Goal: Task Accomplishment & Management: Use online tool/utility

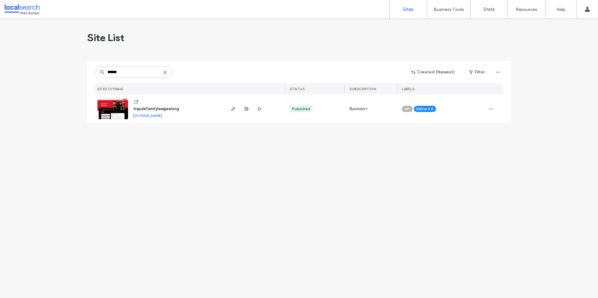
type input "******"
click at [146, 108] on span "trapskifamilylawgeelong" at bounding box center [156, 109] width 46 height 5
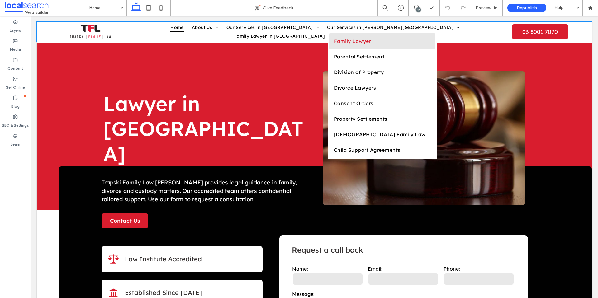
click at [329, 42] on link "Family Lawyer" at bounding box center [382, 41] width 106 height 16
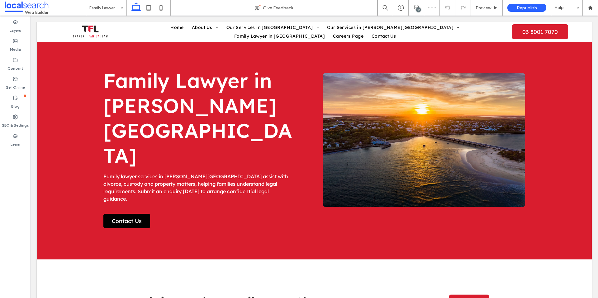
click at [409, 146] on link at bounding box center [424, 140] width 202 height 134
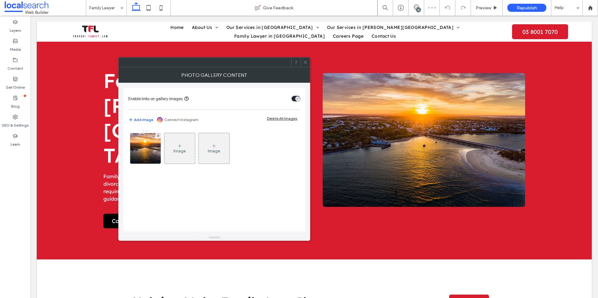
scroll to position [4, 0]
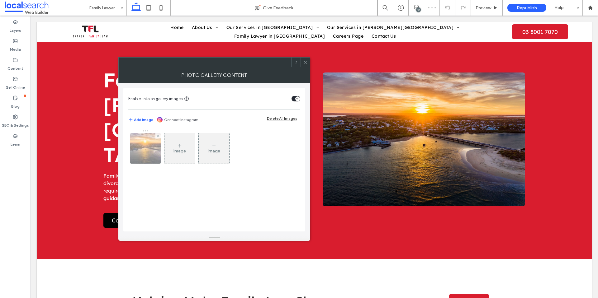
click at [150, 148] on img at bounding box center [145, 148] width 46 height 31
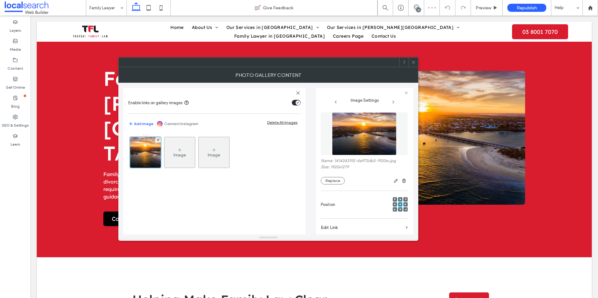
scroll to position [6, 0]
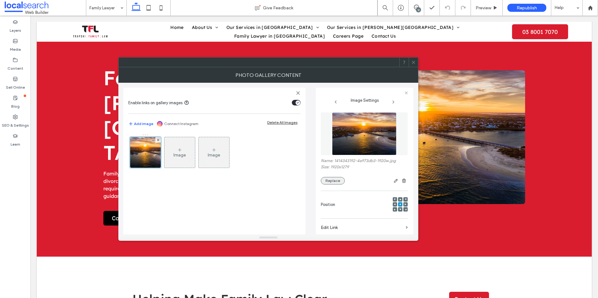
click at [337, 180] on button "Replace" at bounding box center [333, 180] width 24 height 7
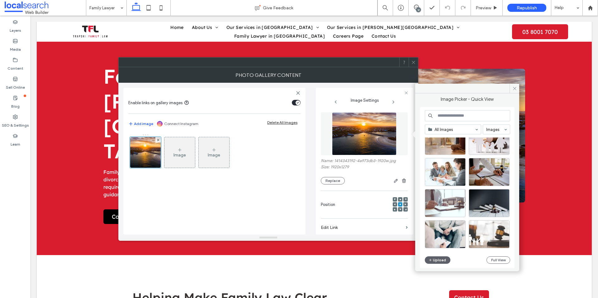
scroll to position [269, 0]
click at [492, 171] on div "Select" at bounding box center [489, 172] width 41 height 28
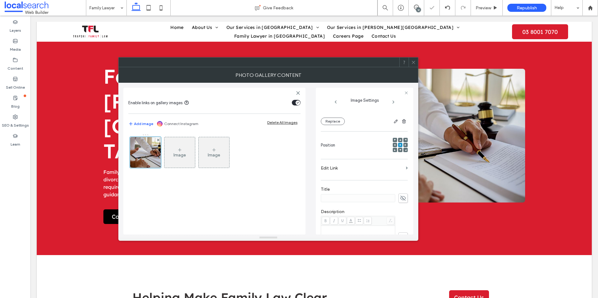
scroll to position [161, 0]
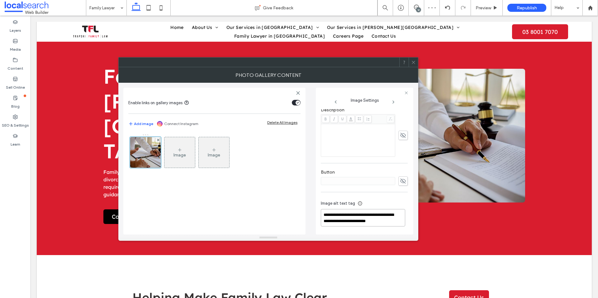
drag, startPoint x: 375, startPoint y: 215, endPoint x: 311, endPoint y: 215, distance: 63.8
click at [310, 215] on div "**********" at bounding box center [268, 159] width 290 height 152
click at [347, 215] on textarea "**********" at bounding box center [363, 217] width 84 height 17
click at [361, 215] on textarea "**********" at bounding box center [363, 217] width 84 height 17
type textarea "**********"
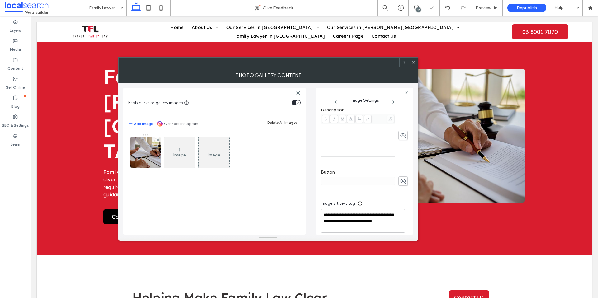
click at [412, 61] on use at bounding box center [413, 62] width 3 height 3
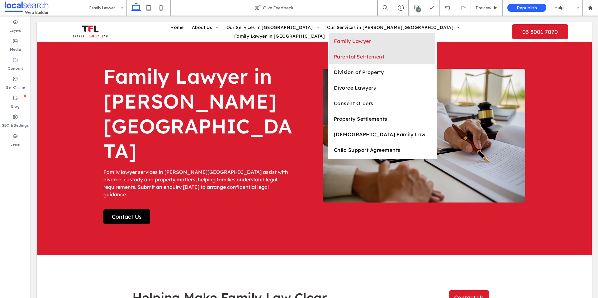
click at [330, 60] on link "Parental Settlement" at bounding box center [382, 57] width 106 height 16
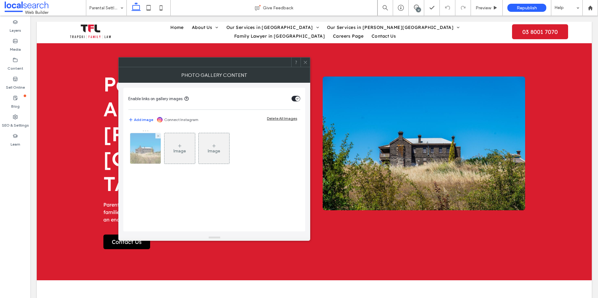
click at [140, 150] on img at bounding box center [145, 148] width 46 height 31
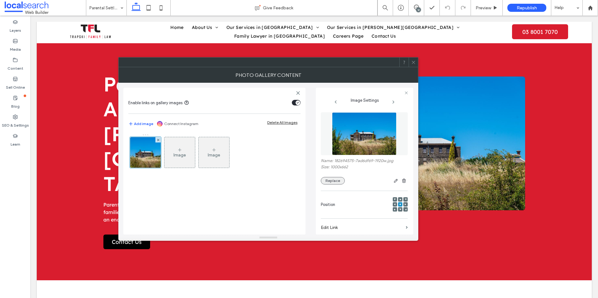
click at [334, 182] on button "Replace" at bounding box center [333, 180] width 24 height 7
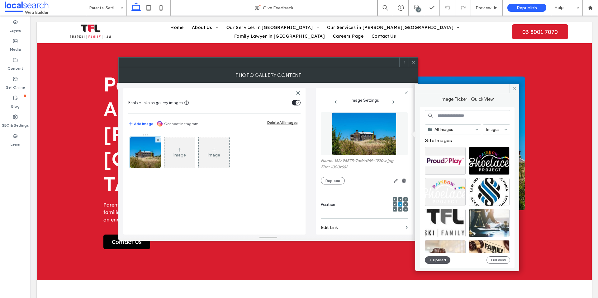
click at [437, 262] on button "Upload" at bounding box center [438, 260] width 26 height 7
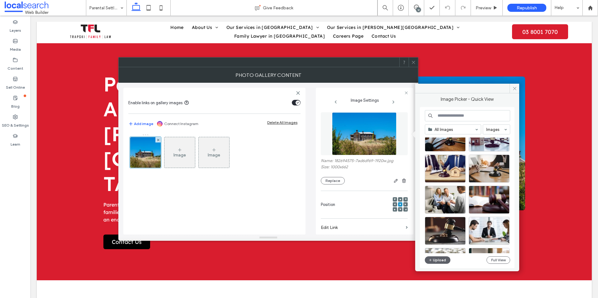
scroll to position [423, 0]
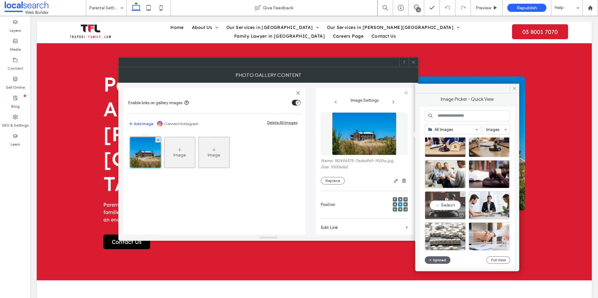
click at [444, 206] on div "Select" at bounding box center [445, 206] width 41 height 28
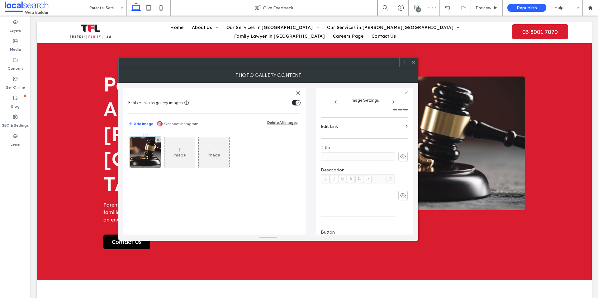
scroll to position [168, 0]
drag, startPoint x: 357, startPoint y: 218, endPoint x: 366, endPoint y: 215, distance: 8.8
click at [360, 217] on textarea "**********" at bounding box center [363, 215] width 84 height 24
drag, startPoint x: 383, startPoint y: 208, endPoint x: 318, endPoint y: 207, distance: 65.7
click at [318, 207] on div "**********" at bounding box center [364, 161] width 97 height 147
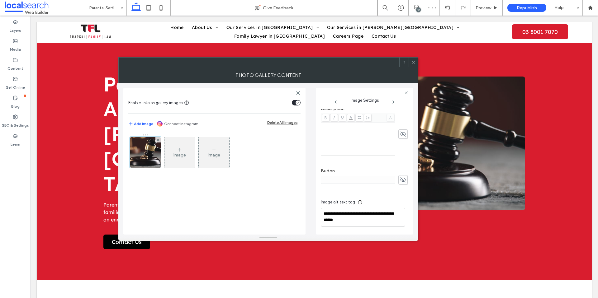
scroll to position [161, 0]
click at [362, 214] on textarea "**********" at bounding box center [363, 217] width 84 height 17
type textarea "**********"
click at [412, 62] on icon at bounding box center [413, 62] width 5 height 5
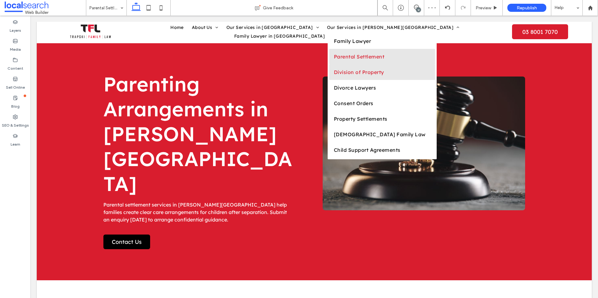
click at [334, 75] on span "Division of Property" at bounding box center [359, 72] width 50 height 6
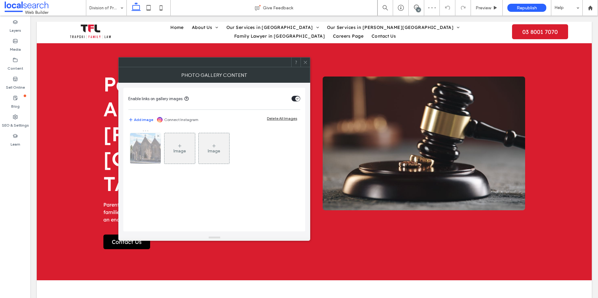
click at [153, 147] on img at bounding box center [145, 148] width 46 height 31
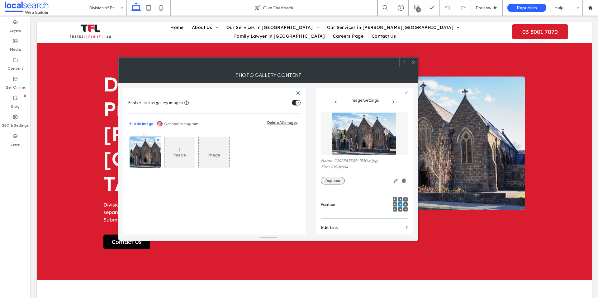
click at [329, 181] on button "Replace" at bounding box center [333, 180] width 24 height 7
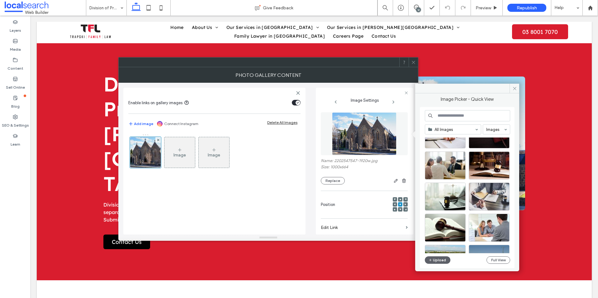
scroll to position [561, 0]
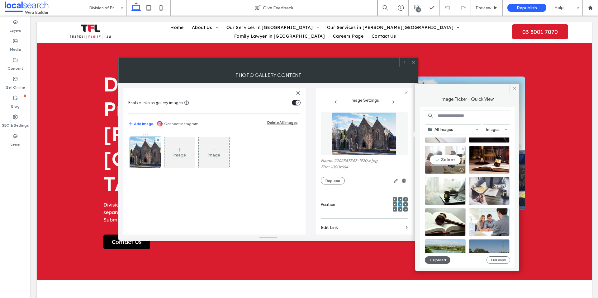
click at [449, 161] on div "Select" at bounding box center [445, 160] width 41 height 28
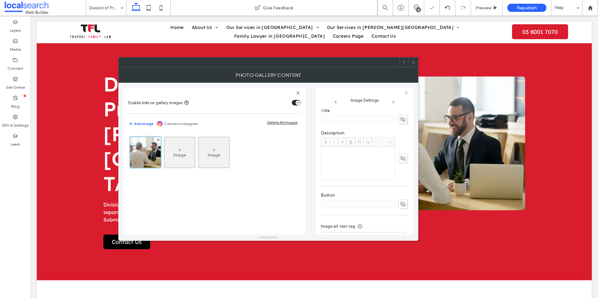
scroll to position [168, 0]
drag, startPoint x: 334, startPoint y: 216, endPoint x: 315, endPoint y: 212, distance: 18.5
click at [315, 212] on div "**********" at bounding box center [268, 159] width 290 height 152
type textarea "**********"
click at [411, 61] on icon at bounding box center [413, 62] width 5 height 5
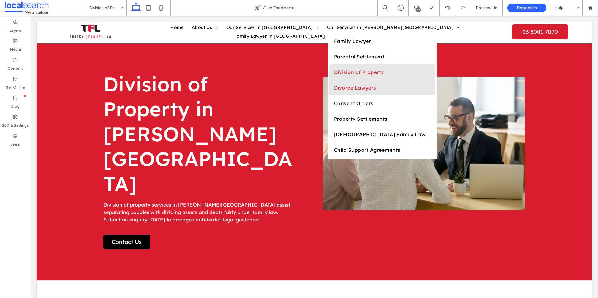
click at [334, 91] on span "Divorce Lawyers" at bounding box center [355, 88] width 42 height 6
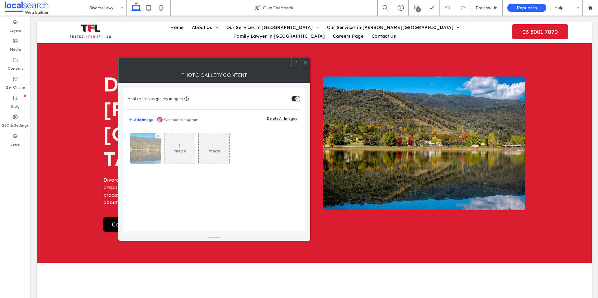
drag, startPoint x: 137, startPoint y: 151, endPoint x: 155, endPoint y: 151, distance: 18.1
click at [138, 151] on img at bounding box center [146, 148] width 46 height 31
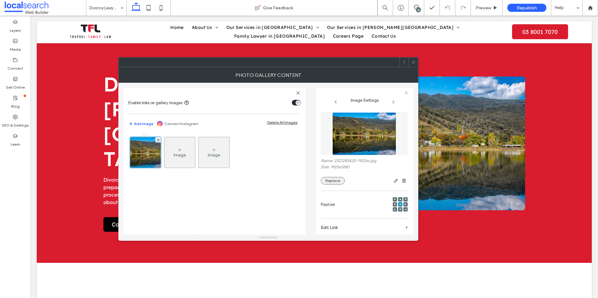
click at [340, 183] on button "Replace" at bounding box center [333, 180] width 24 height 7
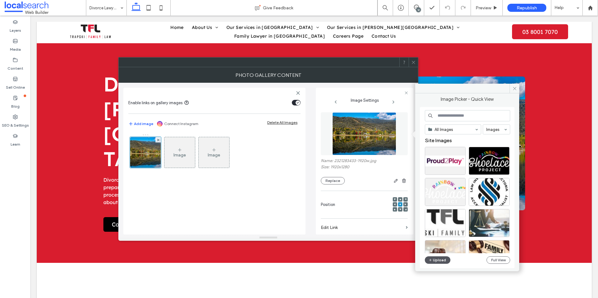
click at [440, 261] on button "Upload" at bounding box center [438, 260] width 26 height 7
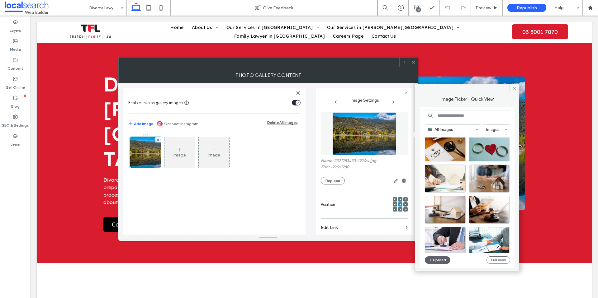
scroll to position [918, 0]
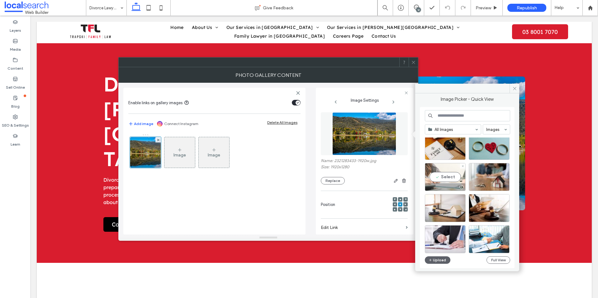
click at [446, 176] on div "Select" at bounding box center [445, 177] width 41 height 28
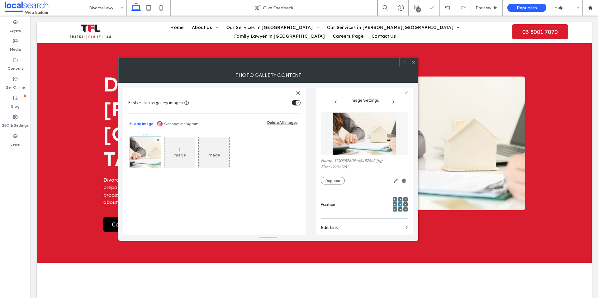
scroll to position [168, 0]
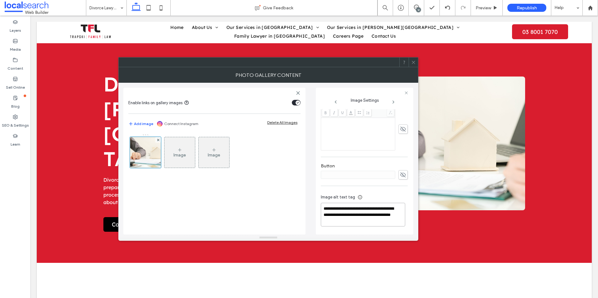
drag, startPoint x: 343, startPoint y: 215, endPoint x: 326, endPoint y: 205, distance: 19.7
click at [325, 205] on textarea "**********" at bounding box center [363, 215] width 84 height 24
click at [330, 217] on textarea "**********" at bounding box center [363, 217] width 84 height 17
type textarea "**********"
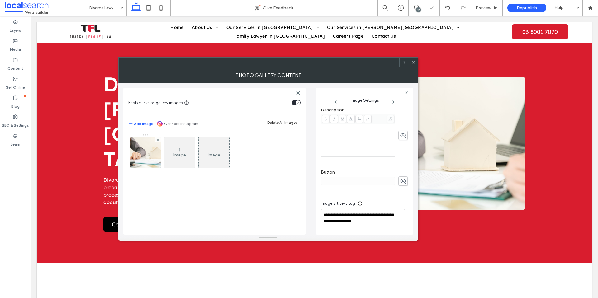
click at [416, 63] on div at bounding box center [413, 62] width 9 height 9
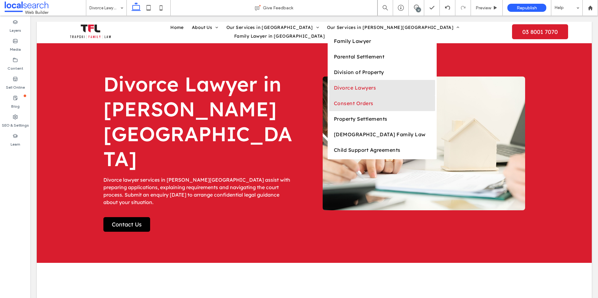
click at [334, 105] on span "Consent Orders" at bounding box center [354, 103] width 40 height 6
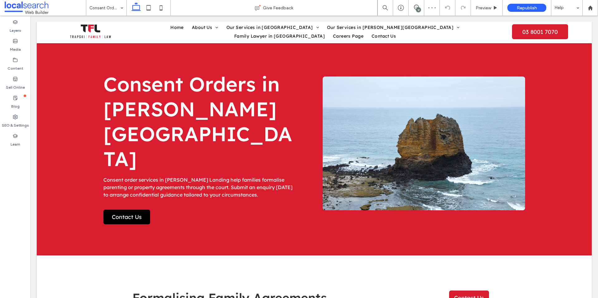
click at [429, 180] on link at bounding box center [424, 144] width 202 height 134
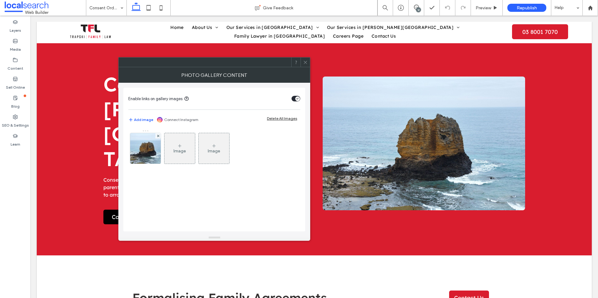
drag, startPoint x: 416, startPoint y: 165, endPoint x: 341, endPoint y: 161, distance: 75.5
click at [416, 165] on link at bounding box center [424, 144] width 202 height 134
click at [143, 151] on img at bounding box center [146, 148] width 46 height 31
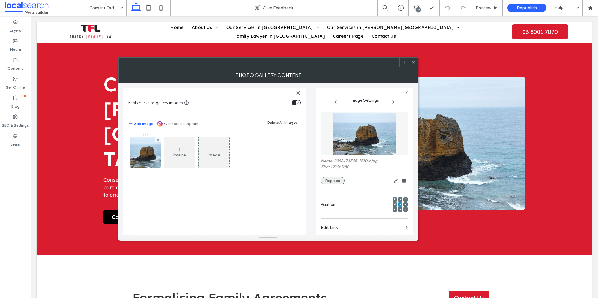
click at [334, 179] on button "Replace" at bounding box center [333, 180] width 24 height 7
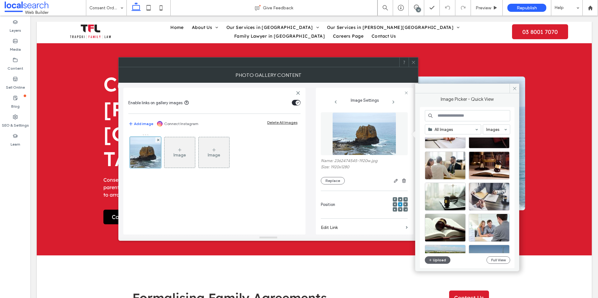
scroll to position [538, 0]
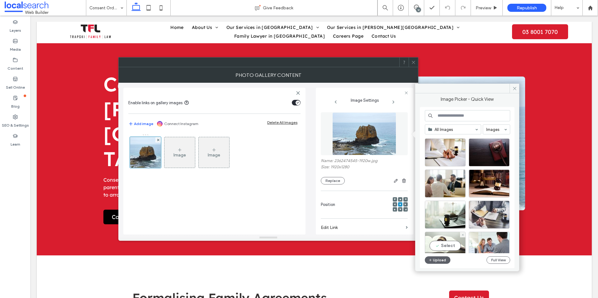
click at [449, 247] on div "Select" at bounding box center [445, 246] width 41 height 28
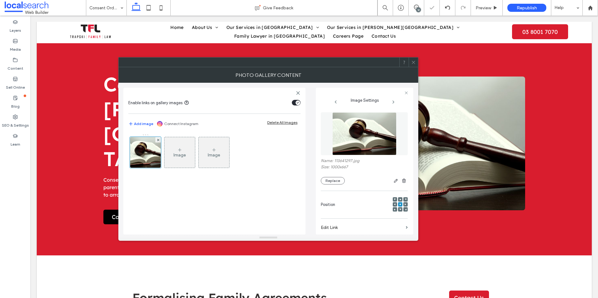
scroll to position [161, 0]
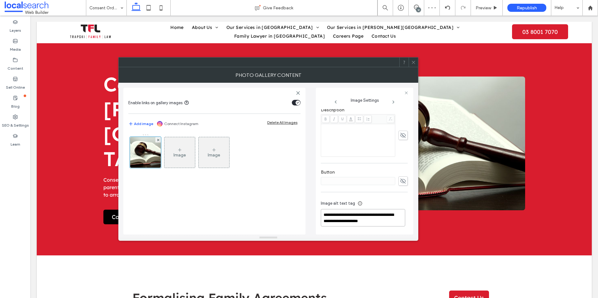
drag, startPoint x: 364, startPoint y: 215, endPoint x: 278, endPoint y: 216, distance: 86.0
click at [278, 216] on div "**********" at bounding box center [268, 159] width 290 height 152
type textarea "**********"
click at [414, 64] on icon at bounding box center [413, 62] width 5 height 5
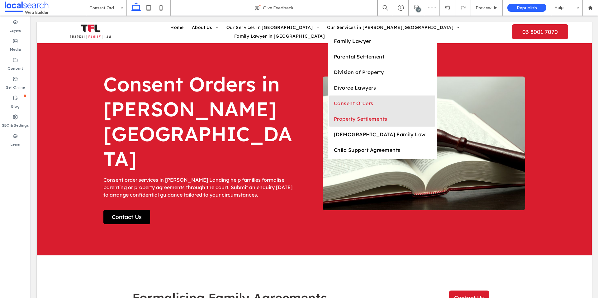
click at [334, 122] on span "Property Settlements" at bounding box center [361, 119] width 54 height 6
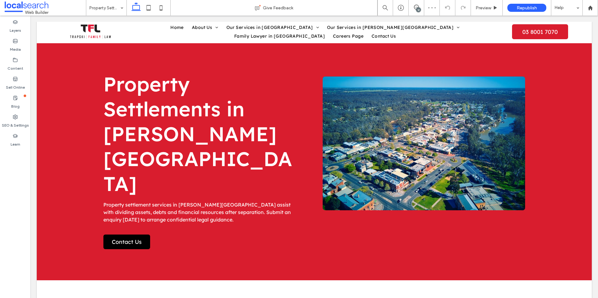
click at [396, 135] on link at bounding box center [424, 144] width 202 height 134
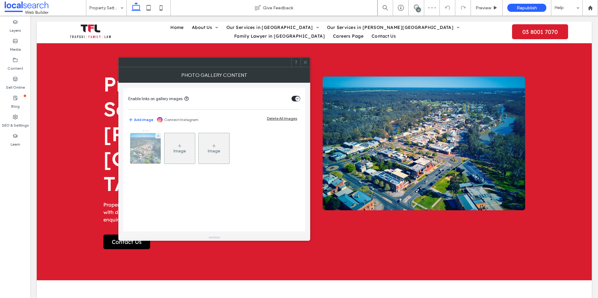
click at [146, 155] on img at bounding box center [145, 148] width 41 height 31
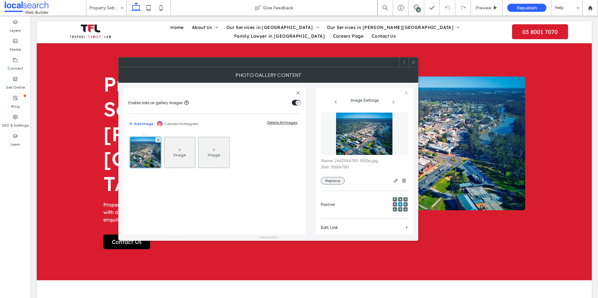
click at [332, 182] on button "Replace" at bounding box center [333, 180] width 24 height 7
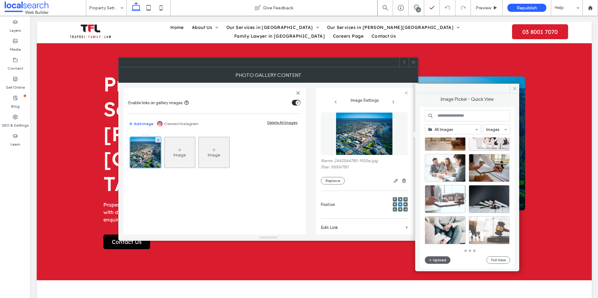
scroll to position [273, 0]
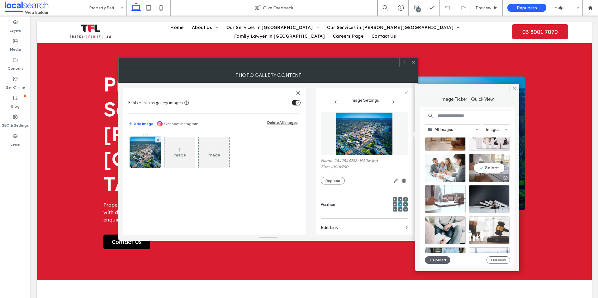
click at [490, 165] on div "Select" at bounding box center [489, 168] width 41 height 28
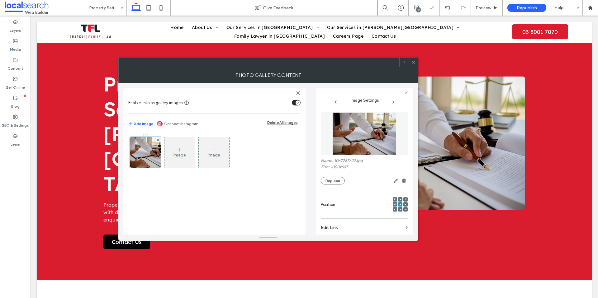
click at [380, 135] on img at bounding box center [364, 133] width 64 height 43
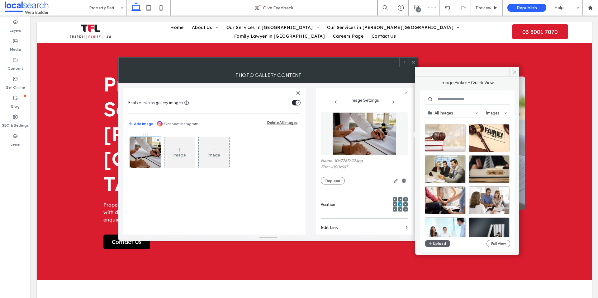
scroll to position [99, 0]
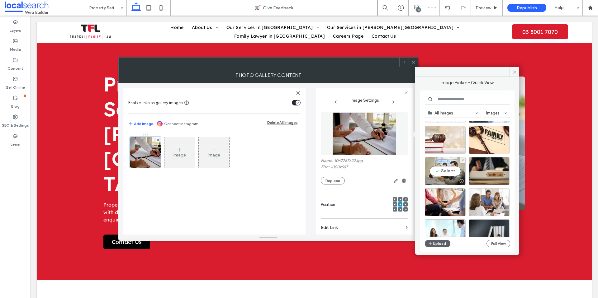
click at [446, 174] on div "Site Images Select" at bounding box center [470, 179] width 90 height 116
click at [447, 168] on div "Site Images" at bounding box center [470, 179] width 90 height 116
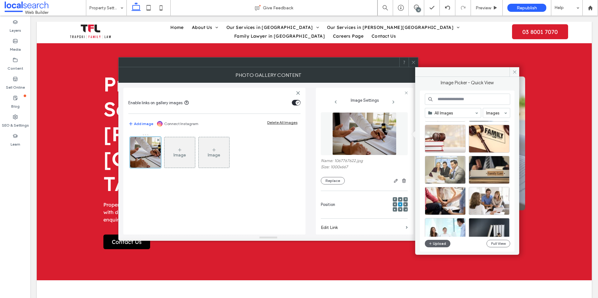
click at [447, 168] on div "Site Images" at bounding box center [470, 179] width 90 height 116
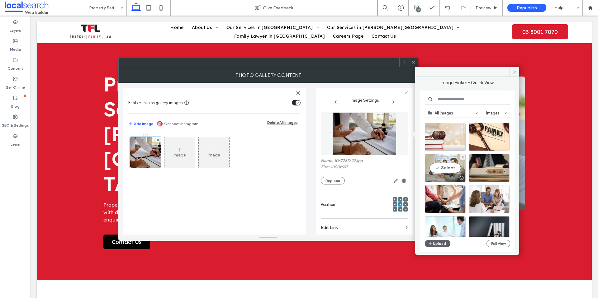
click at [449, 168] on div "Site Images Select" at bounding box center [470, 179] width 90 height 116
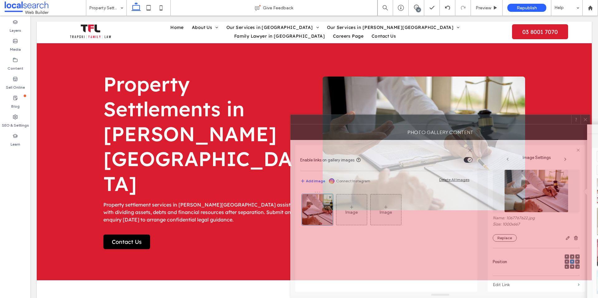
scroll to position [104, 0]
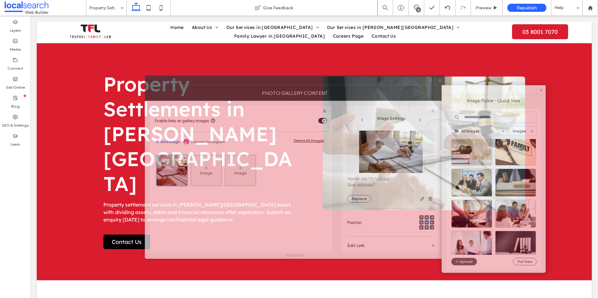
drag, startPoint x: 243, startPoint y: 61, endPoint x: 271, endPoint y: 82, distance: 34.5
click at [270, 79] on div at bounding box center [285, 80] width 281 height 9
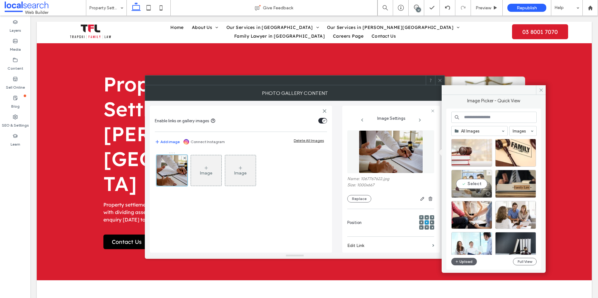
click at [474, 184] on div "Site Images Select" at bounding box center [496, 197] width 90 height 116
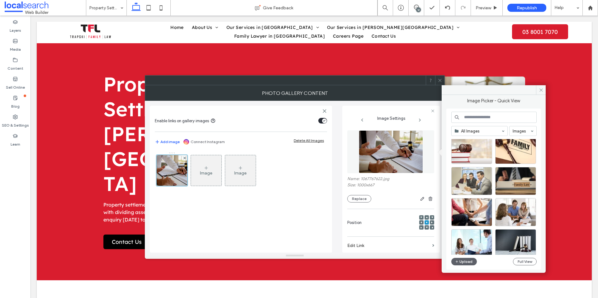
click at [474, 184] on div "Site Images" at bounding box center [496, 197] width 90 height 116
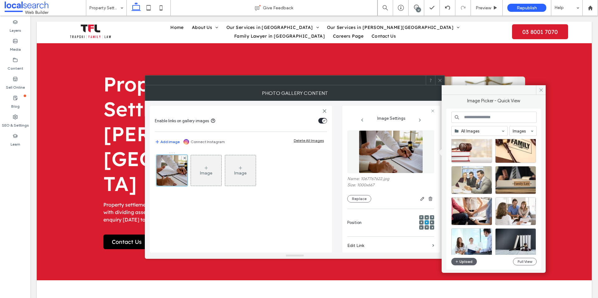
click at [474, 184] on div "Site Images" at bounding box center [496, 197] width 90 height 116
click at [356, 200] on button "Replace" at bounding box center [359, 198] width 24 height 7
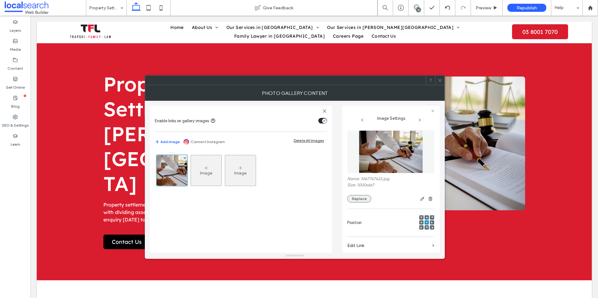
click at [352, 199] on button "Replace" at bounding box center [359, 198] width 24 height 7
click at [362, 199] on button "Replace" at bounding box center [359, 198] width 24 height 7
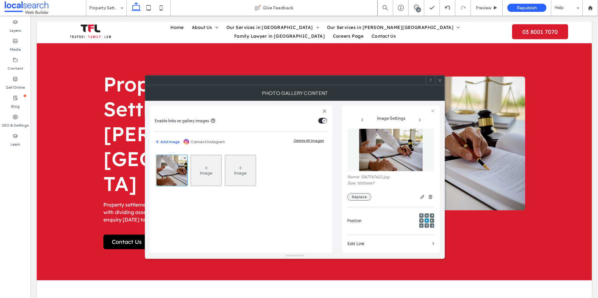
click at [357, 199] on button "Replace" at bounding box center [359, 196] width 24 height 7
click at [443, 81] on div at bounding box center [439, 80] width 9 height 9
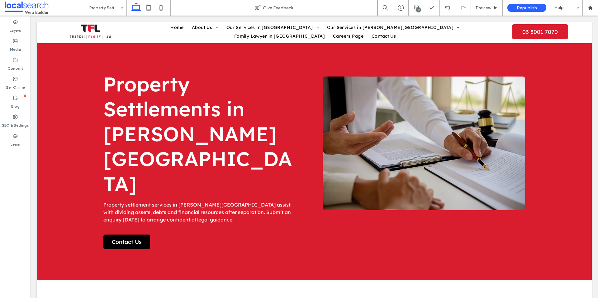
click at [429, 115] on link at bounding box center [424, 144] width 202 height 134
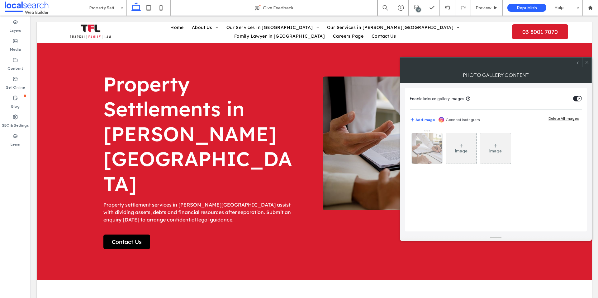
click at [427, 154] on img at bounding box center [427, 148] width 46 height 31
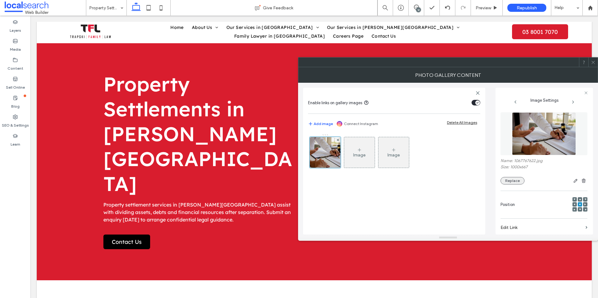
click at [507, 180] on button "Replace" at bounding box center [512, 180] width 24 height 7
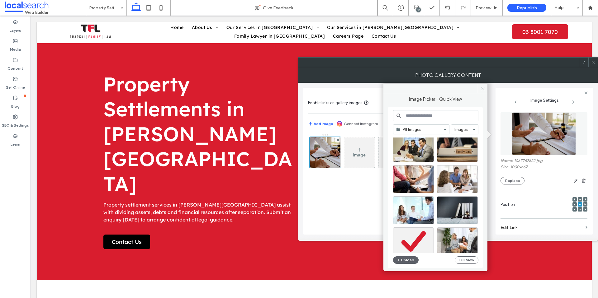
scroll to position [138, 0]
click at [419, 146] on div "Select" at bounding box center [413, 148] width 41 height 28
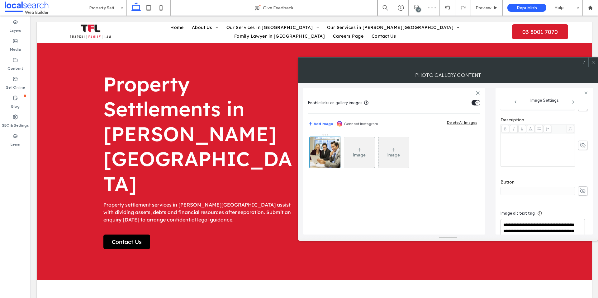
scroll to position [168, 0]
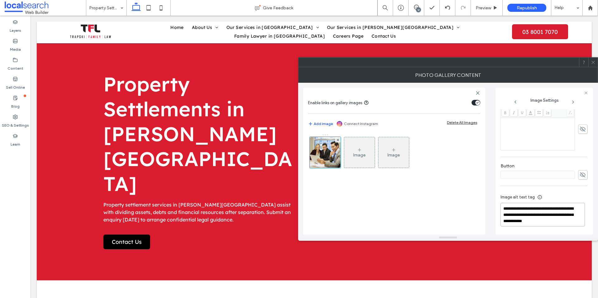
drag, startPoint x: 537, startPoint y: 216, endPoint x: 504, endPoint y: 209, distance: 32.7
click at [503, 209] on textarea "**********" at bounding box center [542, 215] width 84 height 24
type textarea "**********"
click at [592, 64] on icon at bounding box center [593, 62] width 5 height 5
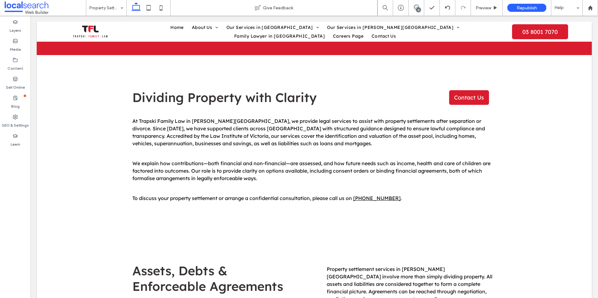
scroll to position [0, 0]
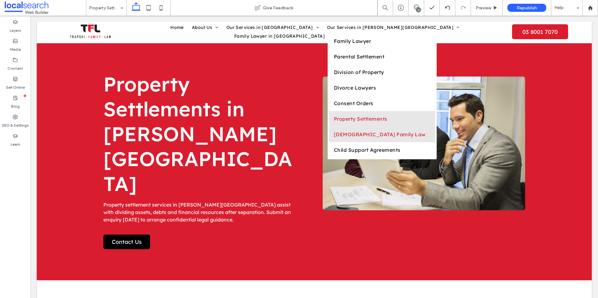
click at [334, 138] on span "LGBTQI Family Law" at bounding box center [380, 134] width 92 height 6
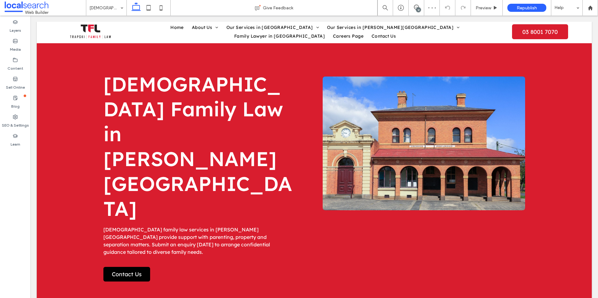
click at [469, 138] on link at bounding box center [424, 144] width 202 height 134
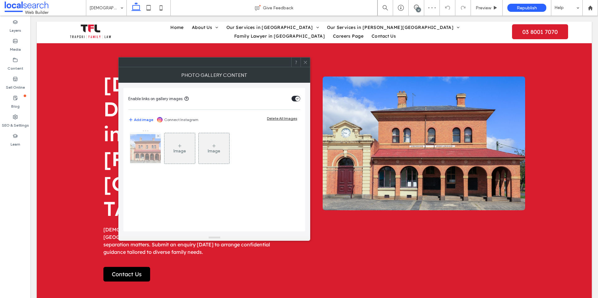
click at [150, 151] on img at bounding box center [146, 148] width 50 height 29
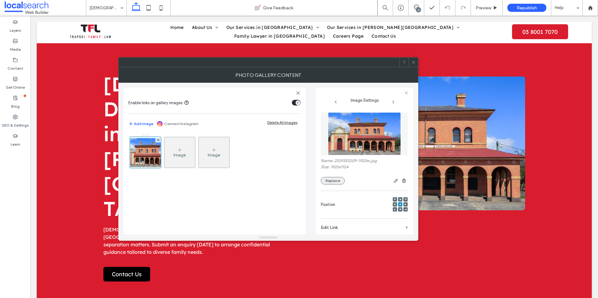
click at [339, 181] on button "Replace" at bounding box center [333, 180] width 24 height 7
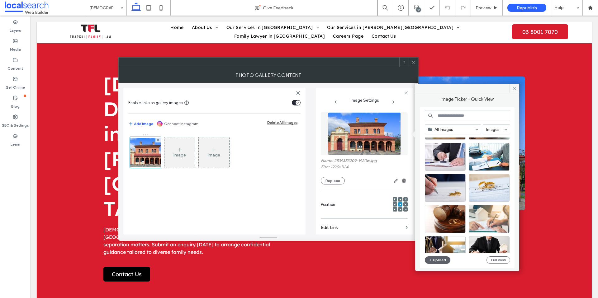
scroll to position [1000, 0]
click at [450, 155] on div "Select" at bounding box center [445, 157] width 41 height 28
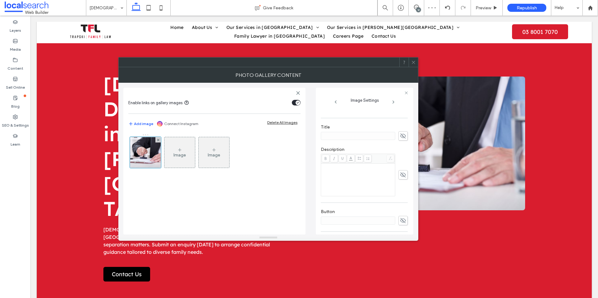
scroll to position [168, 0]
drag, startPoint x: 375, startPoint y: 208, endPoint x: 306, endPoint y: 207, distance: 68.8
click at [306, 207] on div "**********" at bounding box center [268, 159] width 290 height 152
type textarea "**********"
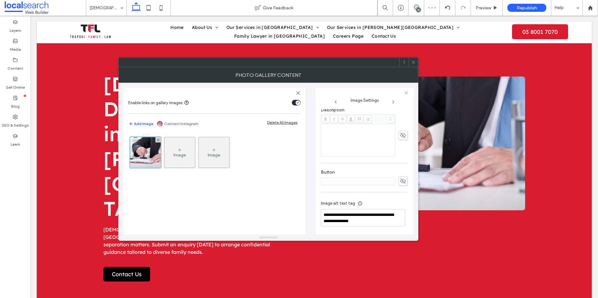
click at [413, 63] on use at bounding box center [413, 62] width 3 height 3
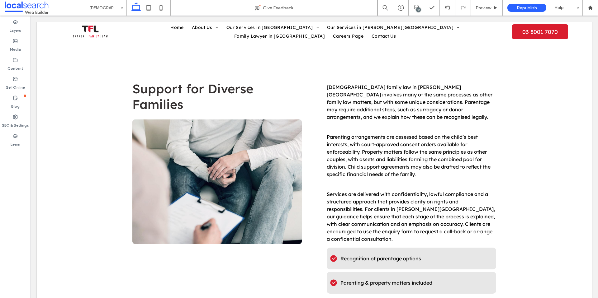
scroll to position [448, 0]
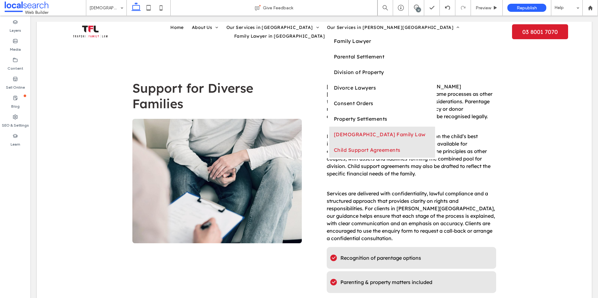
click at [334, 153] on span "Child Support Agreements" at bounding box center [367, 150] width 67 height 6
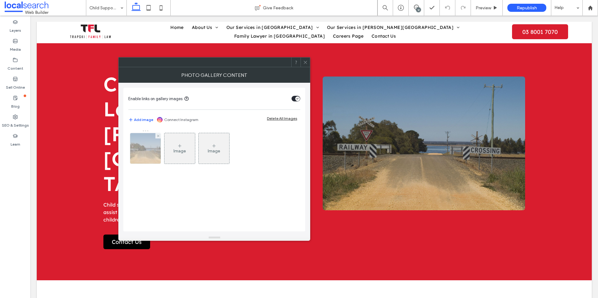
click at [153, 148] on img at bounding box center [146, 148] width 46 height 31
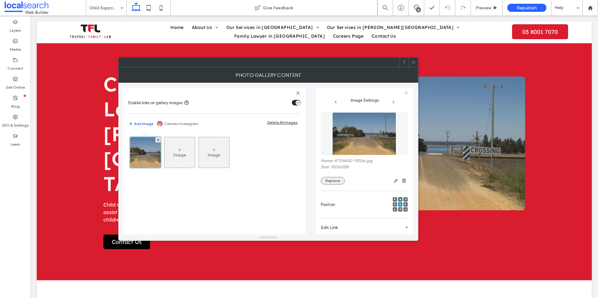
click at [337, 181] on button "Replace" at bounding box center [333, 180] width 24 height 7
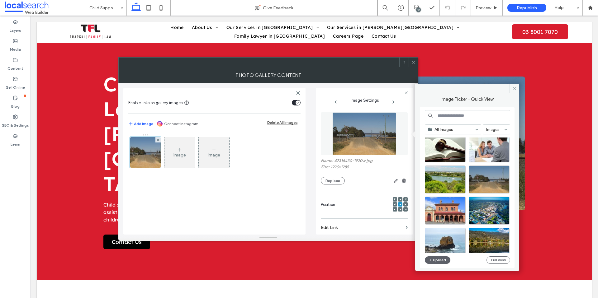
scroll to position [647, 0]
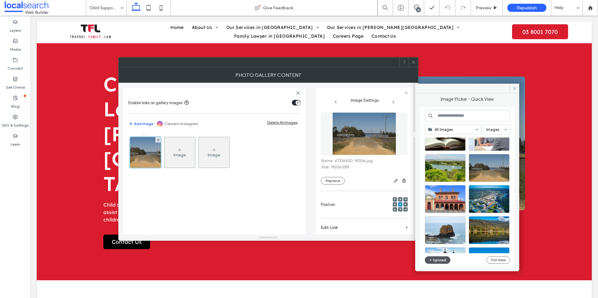
click at [434, 260] on button "Upload" at bounding box center [438, 260] width 26 height 7
click at [498, 259] on button "Full View" at bounding box center [498, 260] width 24 height 7
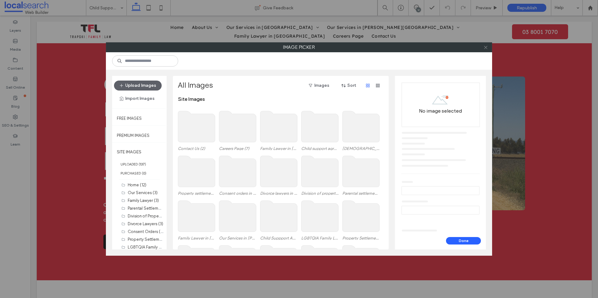
click at [485, 48] on icon at bounding box center [485, 47] width 5 height 5
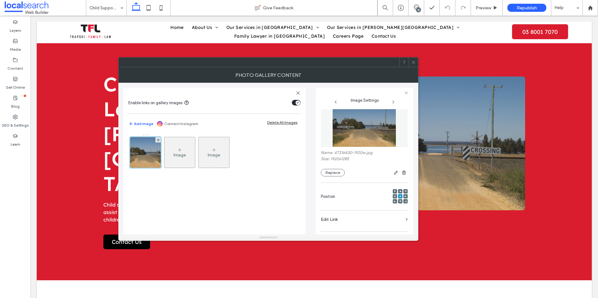
scroll to position [0, 0]
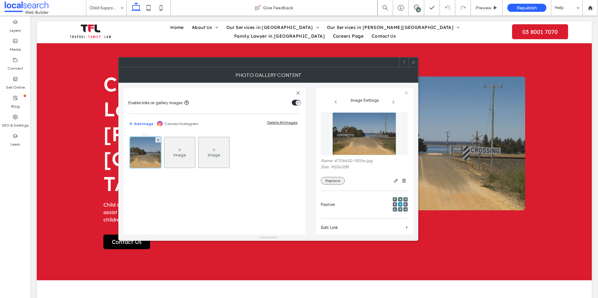
click at [333, 180] on button "Replace" at bounding box center [333, 180] width 24 height 7
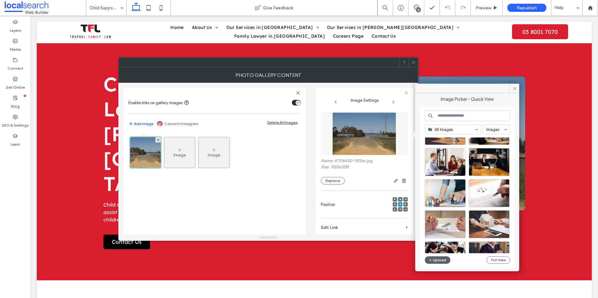
scroll to position [1309, 0]
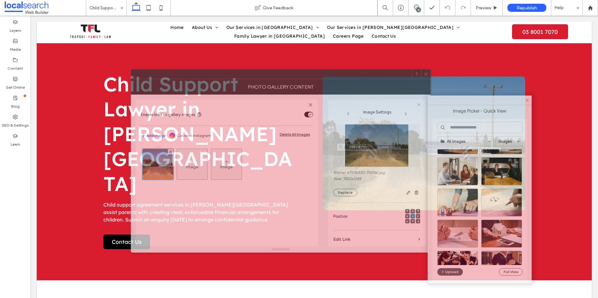
drag, startPoint x: 305, startPoint y: 61, endPoint x: 318, endPoint y: 73, distance: 17.2
click at [318, 73] on div at bounding box center [271, 73] width 281 height 9
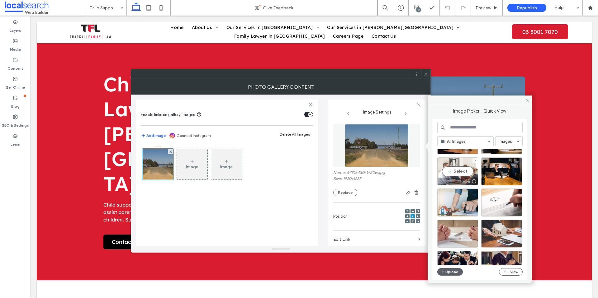
click at [460, 171] on div "Select" at bounding box center [457, 172] width 41 height 28
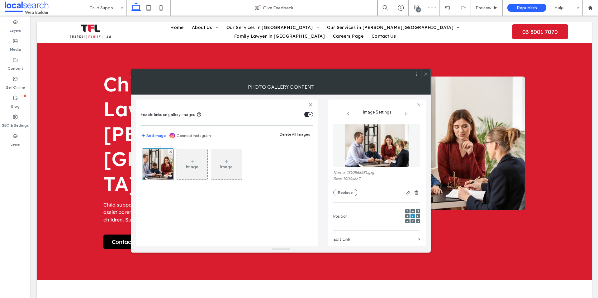
click at [422, 73] on div at bounding box center [425, 73] width 9 height 9
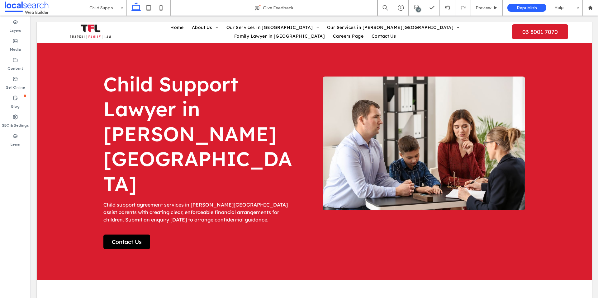
click at [433, 103] on link at bounding box center [424, 144] width 202 height 134
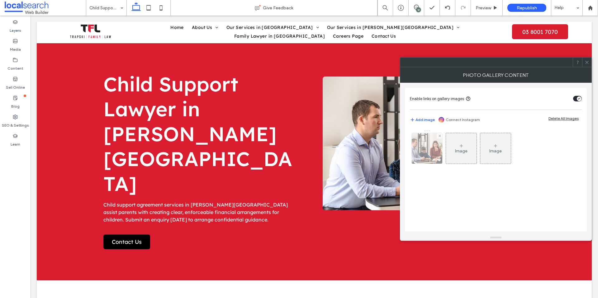
click at [431, 152] on img at bounding box center [427, 148] width 46 height 31
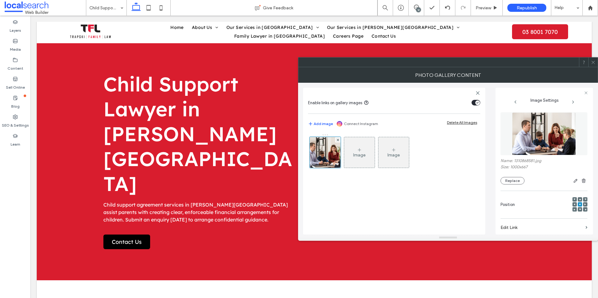
scroll to position [168, 0]
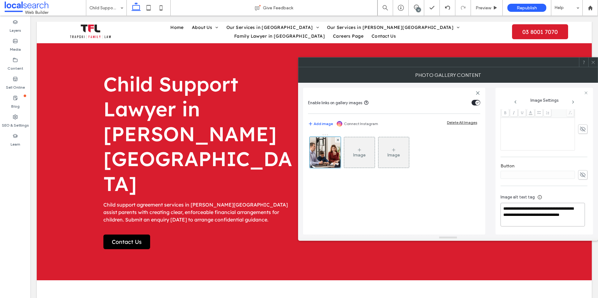
click at [526, 211] on textarea "**********" at bounding box center [542, 215] width 84 height 24
drag, startPoint x: 572, startPoint y: 209, endPoint x: 494, endPoint y: 207, distance: 78.2
click at [494, 207] on div "**********" at bounding box center [448, 159] width 290 height 152
click at [537, 208] on textarea "**********" at bounding box center [542, 215] width 84 height 24
click at [547, 209] on textarea "**********" at bounding box center [542, 215] width 84 height 24
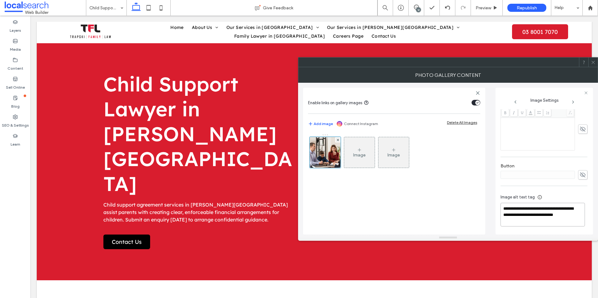
type textarea "**********"
click at [593, 59] on span at bounding box center [593, 62] width 5 height 9
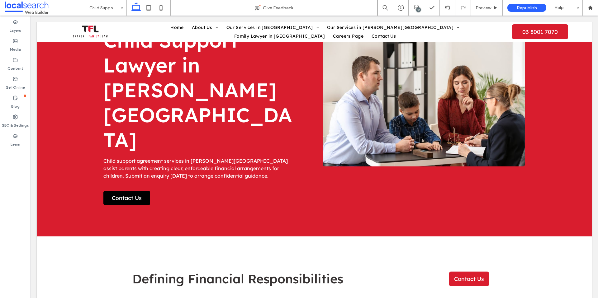
scroll to position [324, 0]
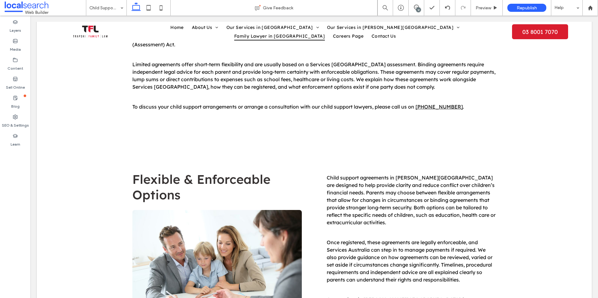
click at [325, 33] on span "Family Lawyer in Point Cook" at bounding box center [279, 36] width 91 height 9
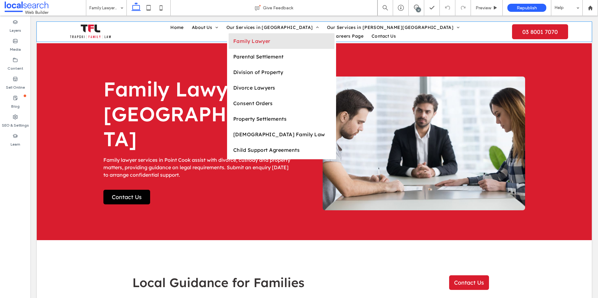
click at [233, 44] on span "Family Lawyer" at bounding box center [251, 41] width 37 height 6
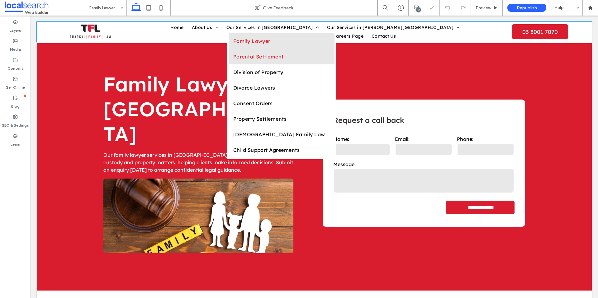
click at [233, 59] on span "Parental Settlement" at bounding box center [258, 57] width 50 height 6
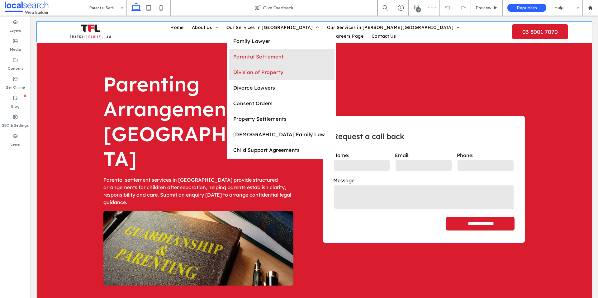
click at [240, 75] on span "Division of Property" at bounding box center [258, 72] width 50 height 6
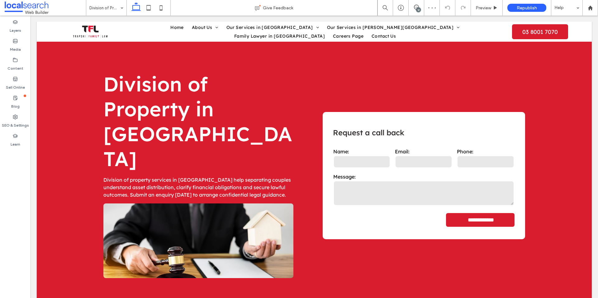
scroll to position [232, 0]
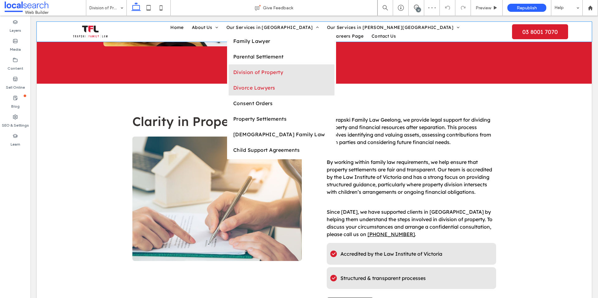
click at [229, 96] on link "Divorce Lawyers" at bounding box center [282, 88] width 106 height 16
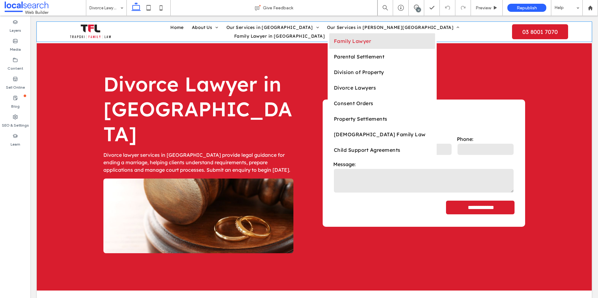
click at [334, 44] on span "Family Lawyer" at bounding box center [352, 41] width 37 height 6
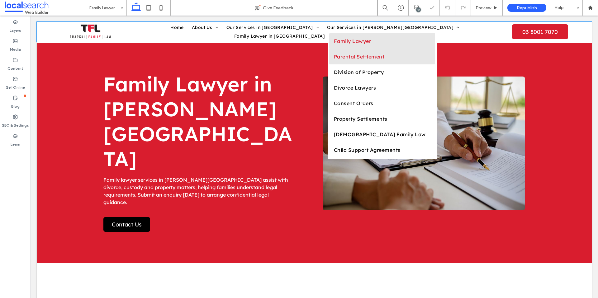
click at [329, 56] on link "Parental Settlement" at bounding box center [382, 57] width 106 height 16
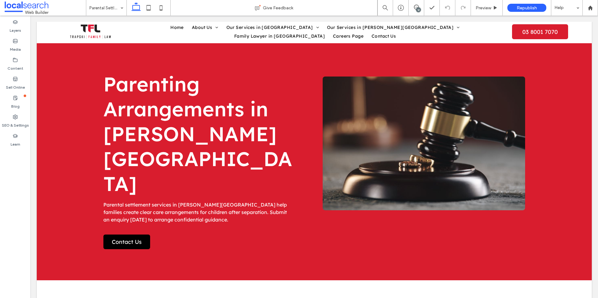
click at [329, 71] on link "Division of Property" at bounding box center [382, 69] width 106 height 16
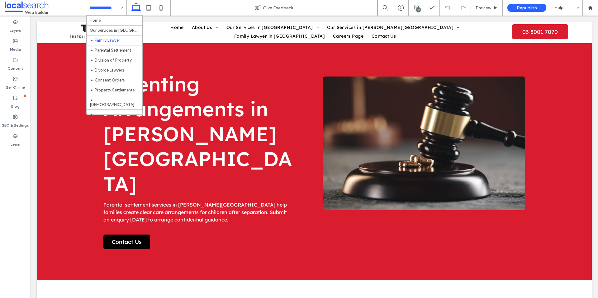
scroll to position [129, 0]
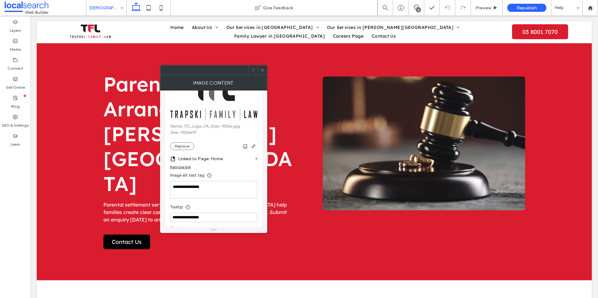
scroll to position [35, 0]
click at [182, 146] on button "Replace" at bounding box center [182, 146] width 24 height 7
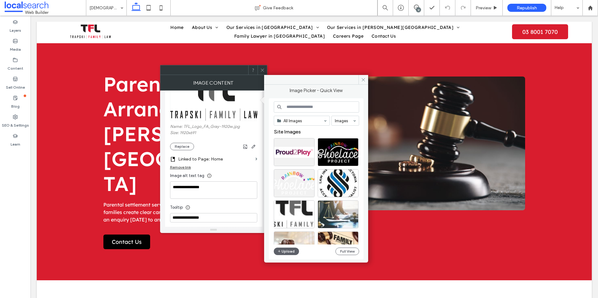
click at [261, 69] on icon at bounding box center [262, 70] width 5 height 5
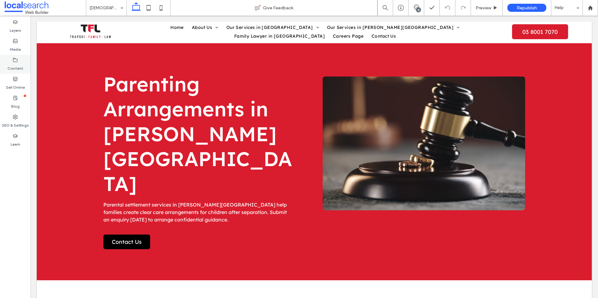
click at [21, 66] on label "Content" at bounding box center [15, 67] width 16 height 9
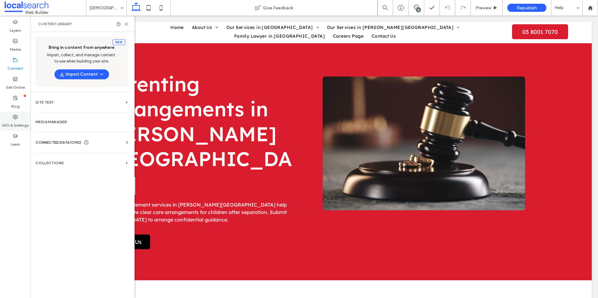
click at [19, 119] on div "SEO & Settings" at bounding box center [15, 121] width 31 height 19
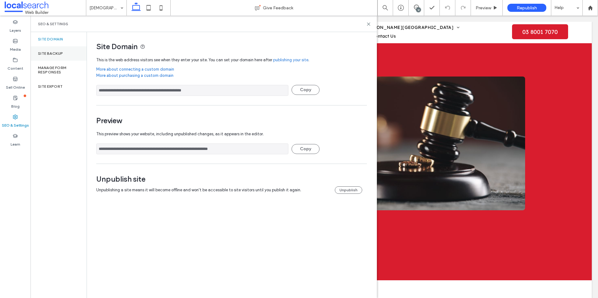
click at [56, 54] on label "Site Backup" at bounding box center [50, 53] width 25 height 4
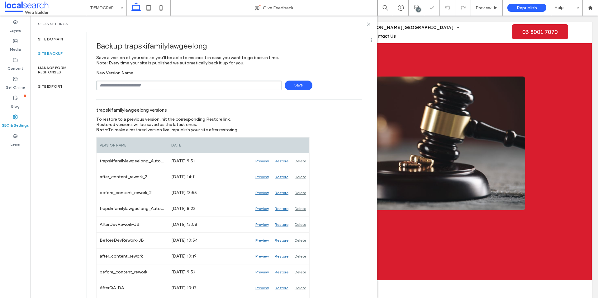
click at [175, 88] on input "text" at bounding box center [188, 86] width 185 height 10
type input "**********"
click at [299, 85] on span "Save" at bounding box center [299, 86] width 28 height 10
click at [369, 24] on use at bounding box center [368, 24] width 3 height 3
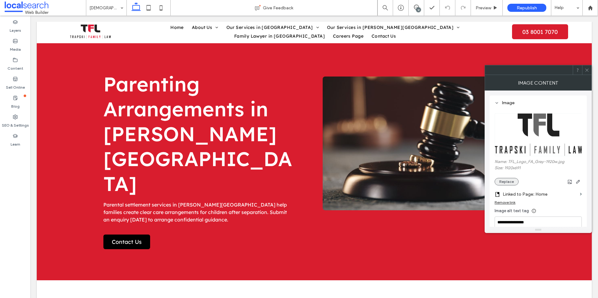
click at [509, 181] on button "Replace" at bounding box center [507, 181] width 24 height 7
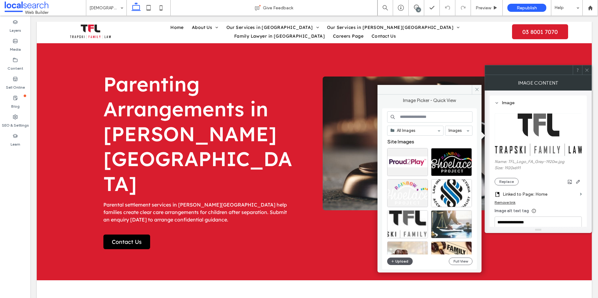
click at [404, 261] on button "Upload" at bounding box center [400, 261] width 26 height 7
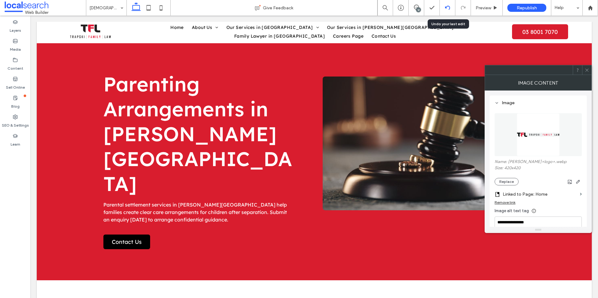
click at [447, 7] on icon at bounding box center [447, 7] width 5 height 5
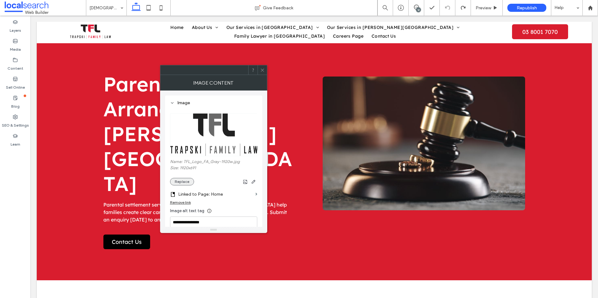
click at [182, 182] on button "Replace" at bounding box center [182, 181] width 24 height 7
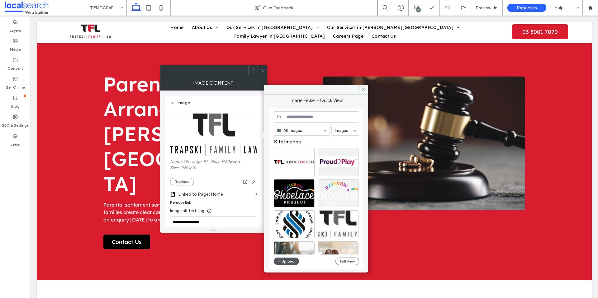
click at [291, 261] on button "Upload" at bounding box center [287, 261] width 26 height 7
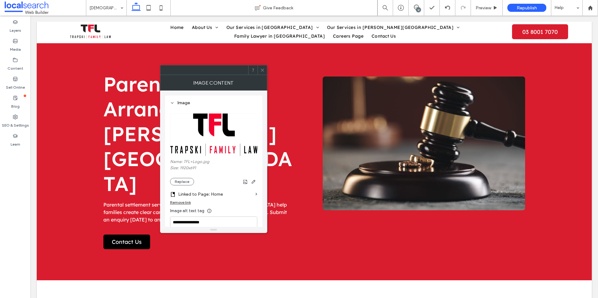
click at [261, 69] on icon at bounding box center [262, 70] width 5 height 5
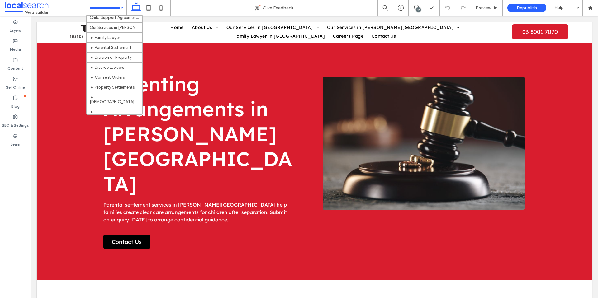
scroll to position [129, 0]
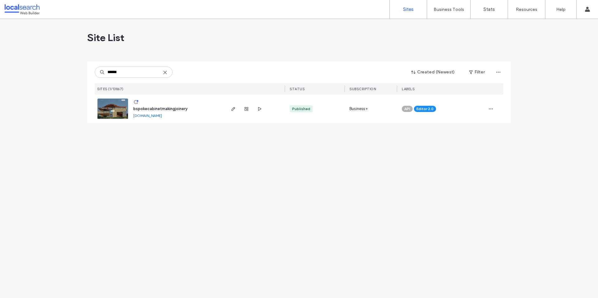
type input "******"
click at [155, 107] on span "bspokecabinetmakingjoinery" at bounding box center [160, 109] width 54 height 5
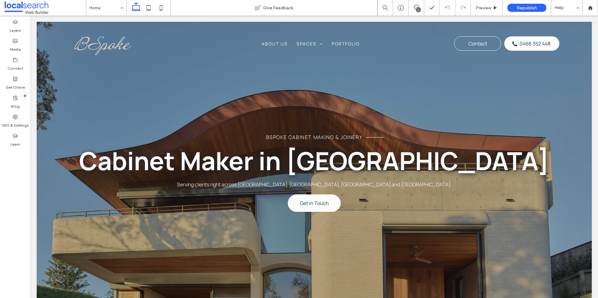
click at [419, 8] on div "1" at bounding box center [418, 9] width 5 height 5
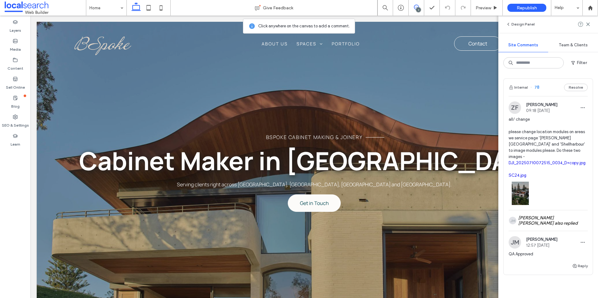
click at [557, 140] on span "all/ change please change location modules on areas we service page 'Sutherland…" at bounding box center [548, 147] width 79 height 62
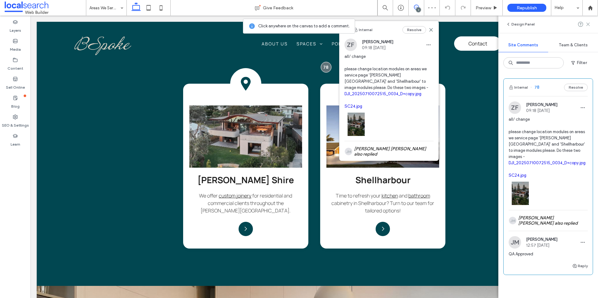
click at [588, 26] on icon at bounding box center [587, 24] width 5 height 5
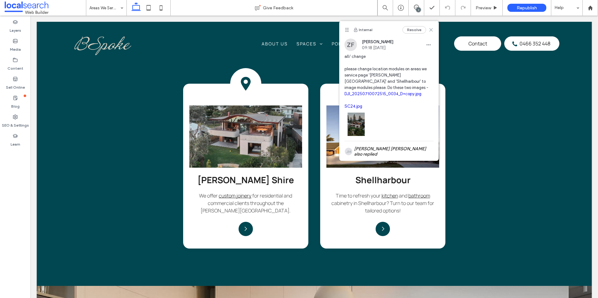
click at [431, 31] on icon at bounding box center [430, 29] width 5 height 5
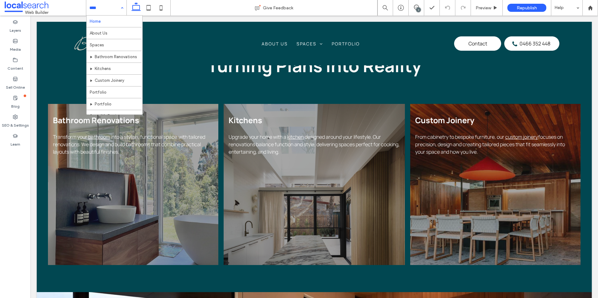
click at [105, 8] on input at bounding box center [104, 8] width 31 height 16
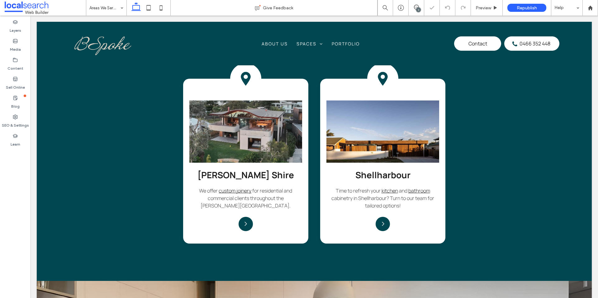
scroll to position [534, 0]
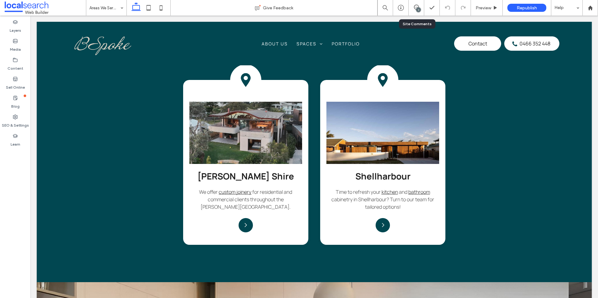
click at [412, 4] on div "1" at bounding box center [417, 8] width 16 height 16
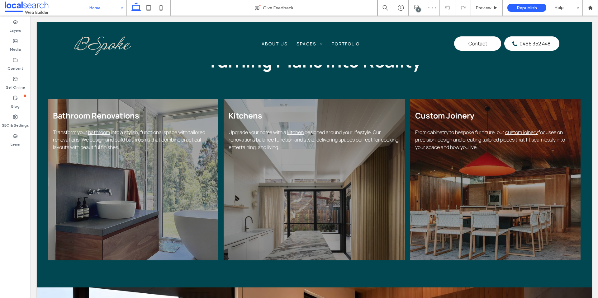
scroll to position [580, 0]
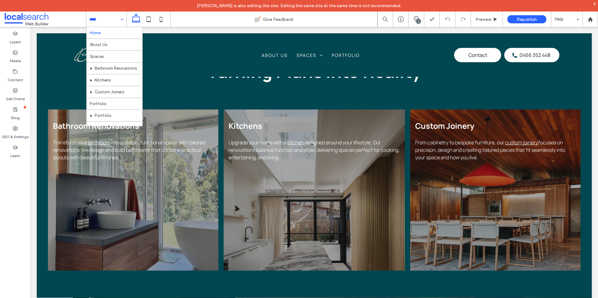
drag, startPoint x: 115, startPoint y: 15, endPoint x: 116, endPoint y: 31, distance: 16.2
click at [116, 15] on input at bounding box center [104, 20] width 31 height 16
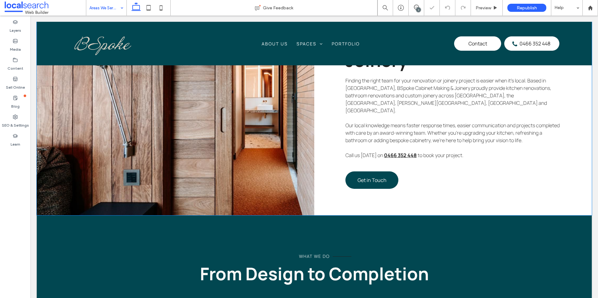
scroll to position [479, 0]
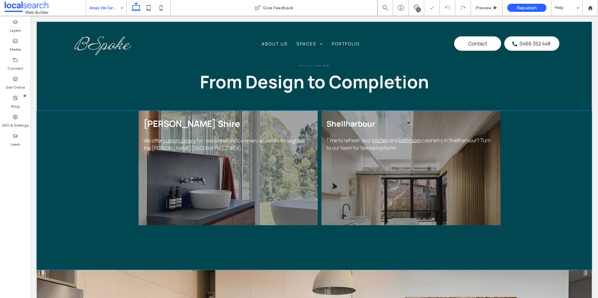
click at [214, 143] on span "for residential and commercial clients throughout the [PERSON_NAME][GEOGRAPHIC_…" at bounding box center [225, 144] width 162 height 14
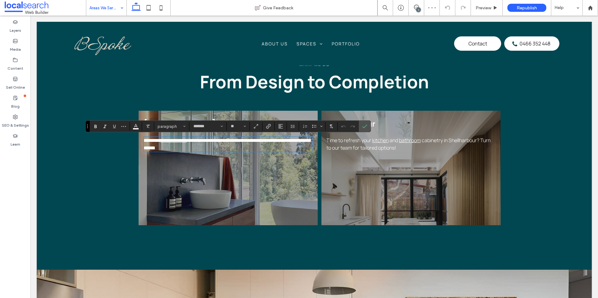
click at [231, 170] on div "**********" at bounding box center [228, 168] width 179 height 115
click at [367, 127] on label "Confirm" at bounding box center [364, 126] width 9 height 11
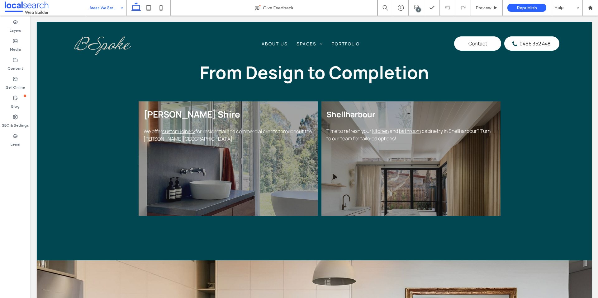
scroll to position [495, 0]
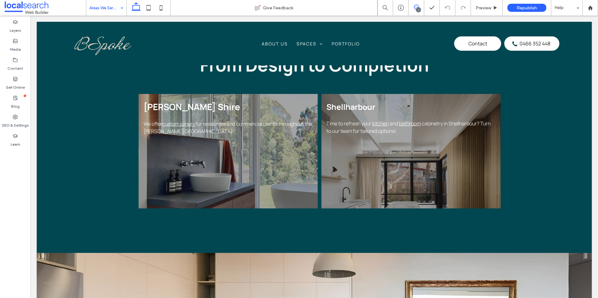
click at [418, 6] on use at bounding box center [416, 7] width 5 height 5
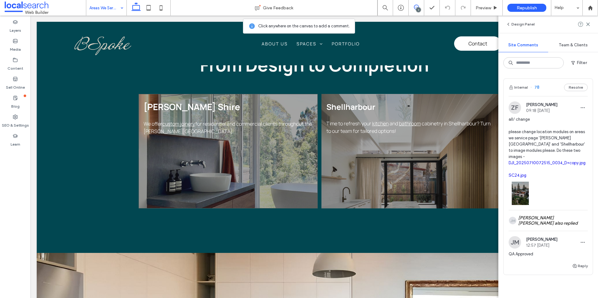
click at [286, 169] on div "[PERSON_NAME] Shire We offer custom joinery for residential and commercial clie…" at bounding box center [228, 151] width 179 height 115
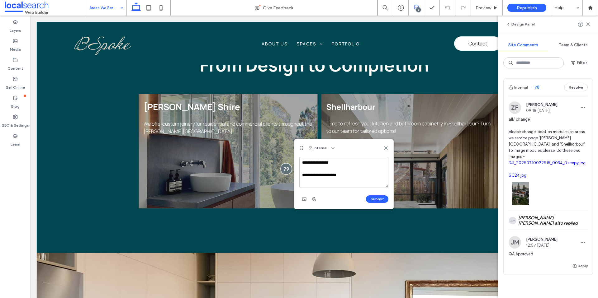
scroll to position [496, 0]
type textarea "**********"
click at [305, 199] on use "button" at bounding box center [304, 199] width 4 height 3
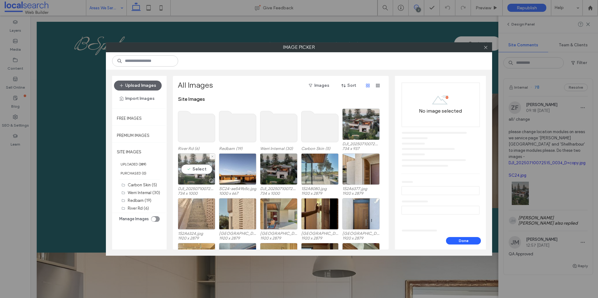
click at [200, 167] on div "Select" at bounding box center [196, 169] width 37 height 31
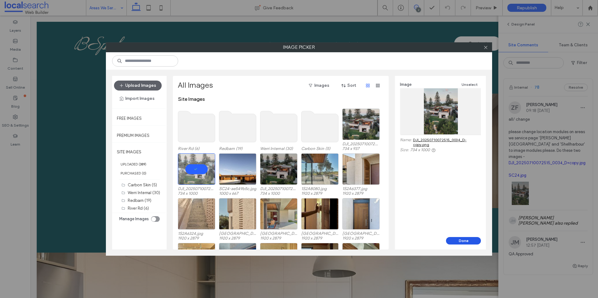
click at [462, 240] on button "Done" at bounding box center [463, 240] width 35 height 7
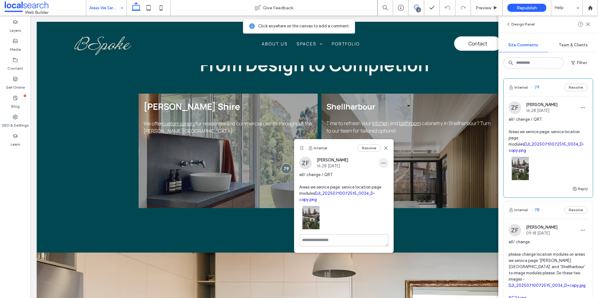
click at [384, 161] on icon "button" at bounding box center [383, 163] width 5 height 5
click at [396, 180] on div "Edit" at bounding box center [406, 179] width 55 height 12
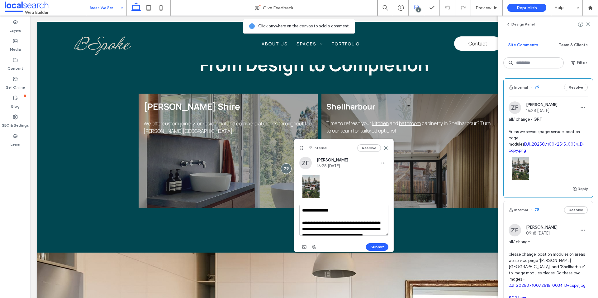
scroll to position [12, 0]
click at [374, 231] on textarea "**********" at bounding box center [343, 220] width 89 height 31
type textarea "**********"
click at [305, 246] on use "button" at bounding box center [304, 247] width 4 height 3
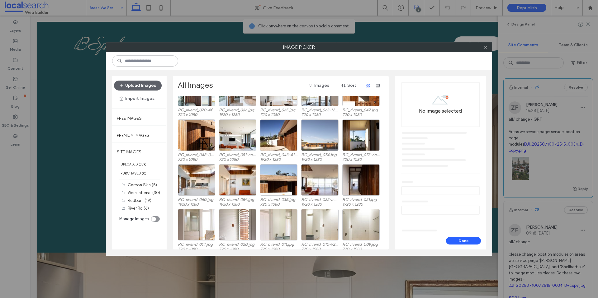
scroll to position [345, 0]
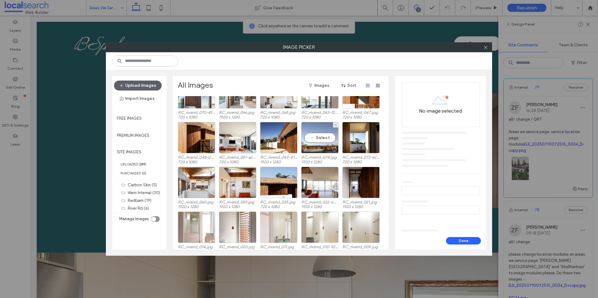
click at [322, 138] on div "Select" at bounding box center [319, 137] width 37 height 31
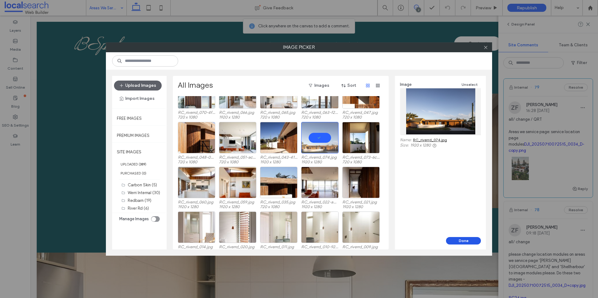
click at [465, 241] on button "Done" at bounding box center [463, 240] width 35 height 7
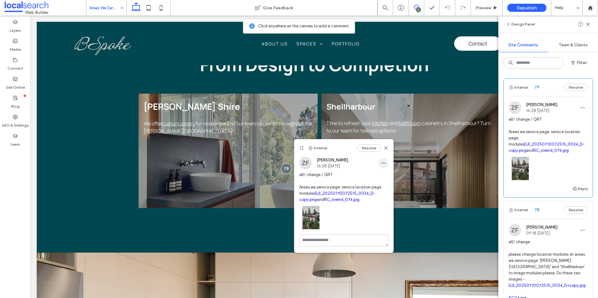
click at [383, 163] on use "button" at bounding box center [383, 163] width 4 height 1
click at [390, 180] on span "Edit" at bounding box center [388, 179] width 8 height 6
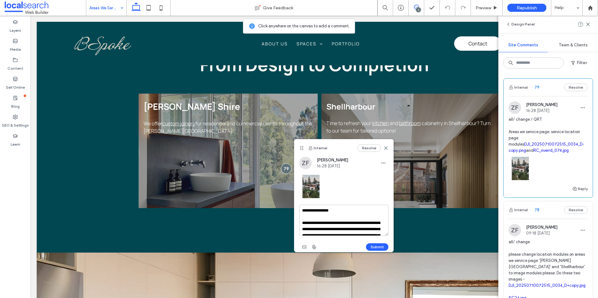
scroll to position [31, 0]
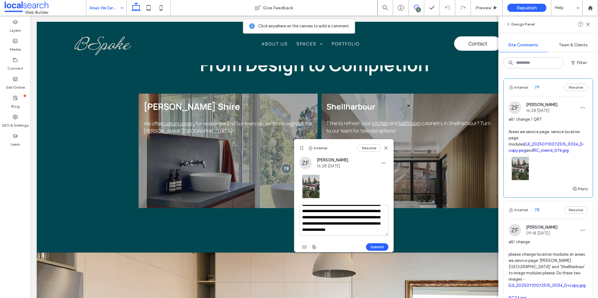
click at [345, 231] on textarea "**********" at bounding box center [343, 220] width 89 height 31
type textarea "**********"
click at [372, 246] on button "Submit" at bounding box center [377, 247] width 22 height 7
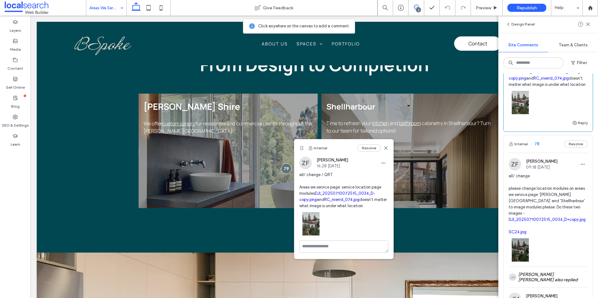
scroll to position [102, 0]
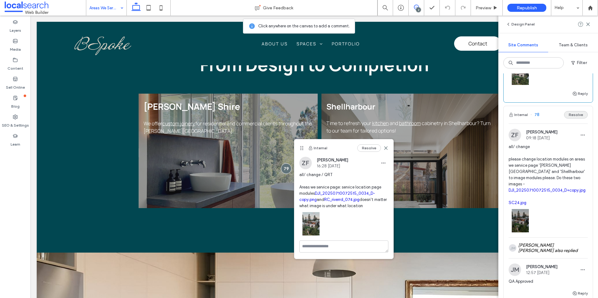
click at [573, 119] on button "Resolve" at bounding box center [576, 114] width 24 height 7
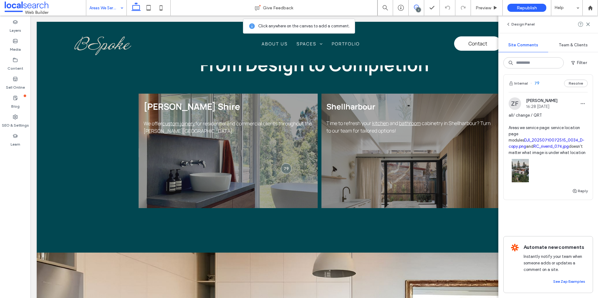
scroll to position [0, 0]
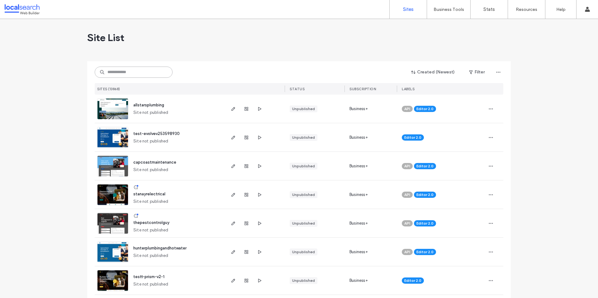
click at [130, 74] on input at bounding box center [134, 72] width 78 height 11
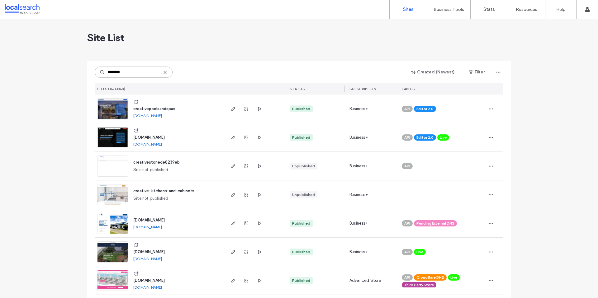
type input "********"
click at [142, 109] on span "creativepoolsandspas" at bounding box center [154, 109] width 42 height 5
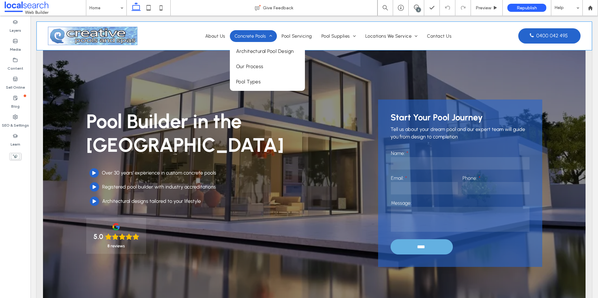
click at [251, 37] on span "Concrete Pools" at bounding box center [253, 36] width 38 height 6
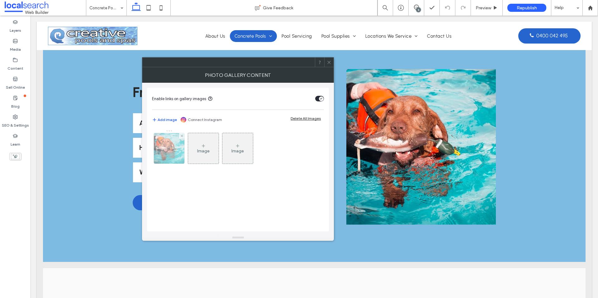
click at [168, 149] on img at bounding box center [169, 148] width 46 height 31
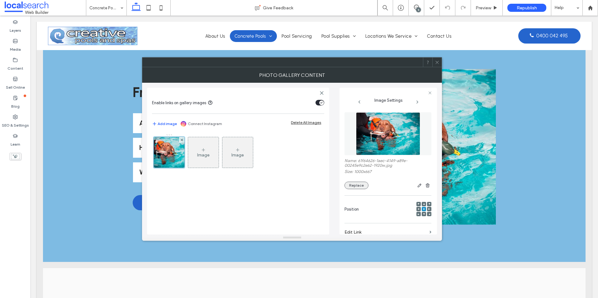
click at [357, 185] on button "Replace" at bounding box center [356, 185] width 24 height 7
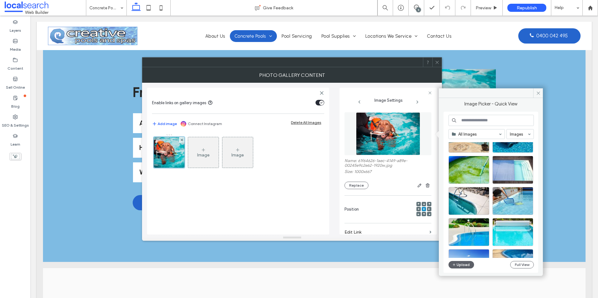
scroll to position [404, 0]
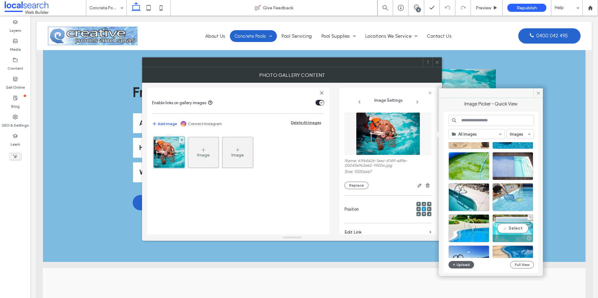
click at [512, 227] on div "Select" at bounding box center [512, 229] width 41 height 28
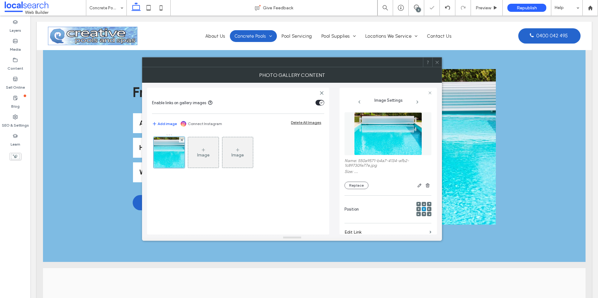
scroll to position [477, 0]
click at [437, 64] on icon at bounding box center [437, 62] width 5 height 5
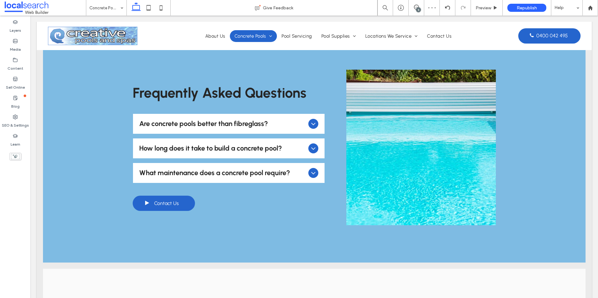
click at [443, 149] on link at bounding box center [420, 148] width 149 height 156
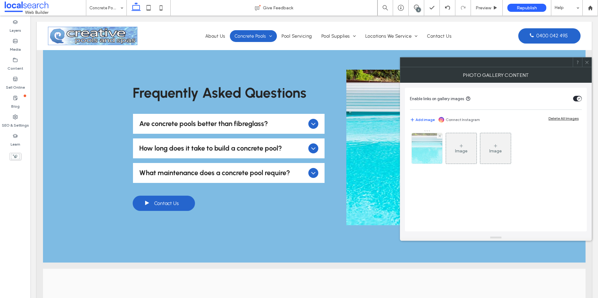
click at [434, 149] on img at bounding box center [427, 148] width 49 height 31
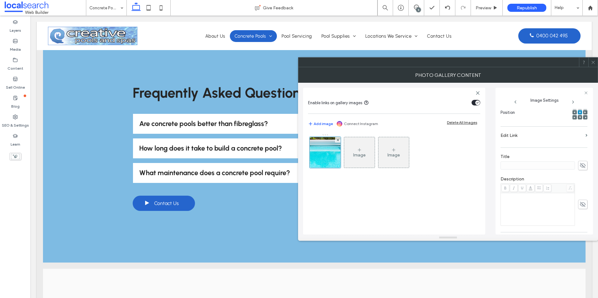
scroll to position [178, 0]
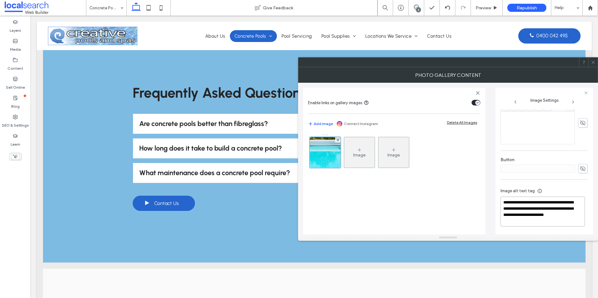
drag, startPoint x: 563, startPoint y: 208, endPoint x: 496, endPoint y: 199, distance: 67.6
click at [496, 199] on div "**********" at bounding box center [543, 161] width 97 height 147
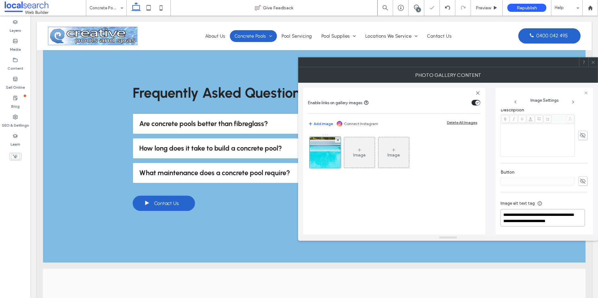
scroll to position [172, 0]
type textarea "**********"
click at [595, 63] on icon at bounding box center [593, 62] width 5 height 5
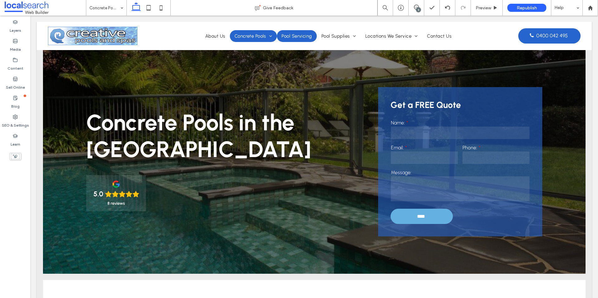
scroll to position [0, 0]
click at [294, 36] on span "Pool Servicing" at bounding box center [297, 36] width 30 height 6
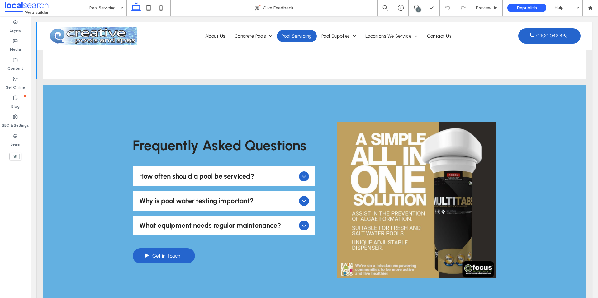
scroll to position [439, 0]
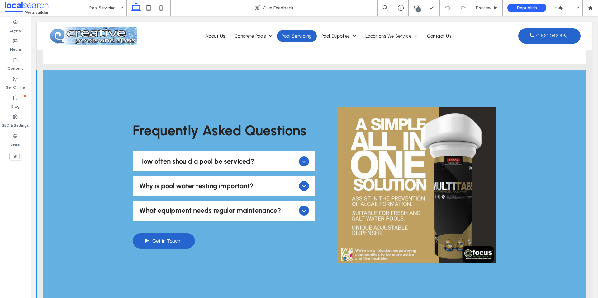
click at [304, 165] on div at bounding box center [304, 162] width 10 height 10
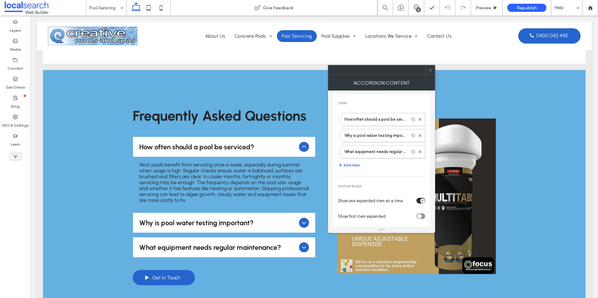
click at [431, 70] on icon at bounding box center [430, 70] width 5 height 5
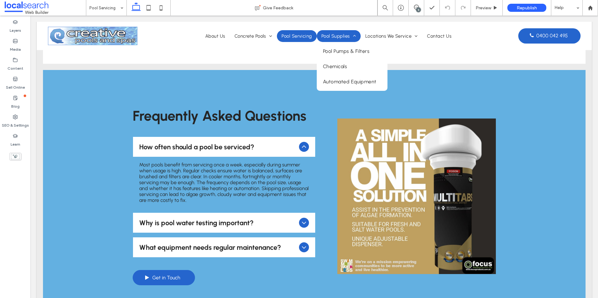
click at [330, 38] on span "Pool Supplies" at bounding box center [338, 36] width 35 height 6
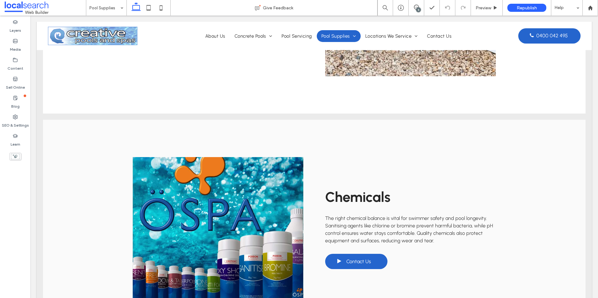
scroll to position [981, 0]
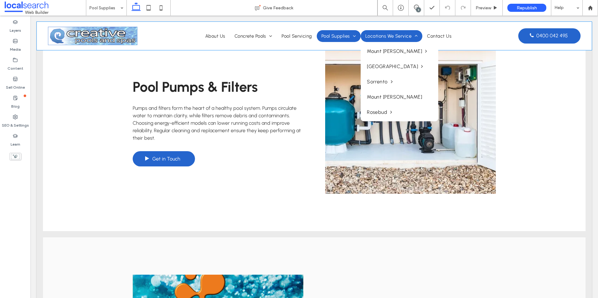
click at [386, 40] on link "Locations We Service" at bounding box center [392, 36] width 62 height 12
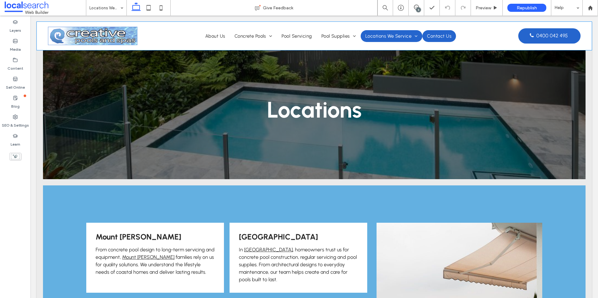
click at [429, 34] on span "Contact Us" at bounding box center [439, 36] width 24 height 6
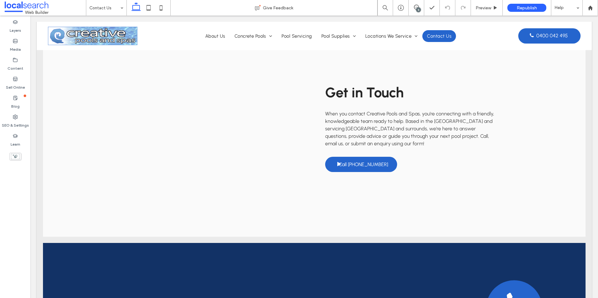
scroll to position [405, 0]
